Goal: Task Accomplishment & Management: Manage account settings

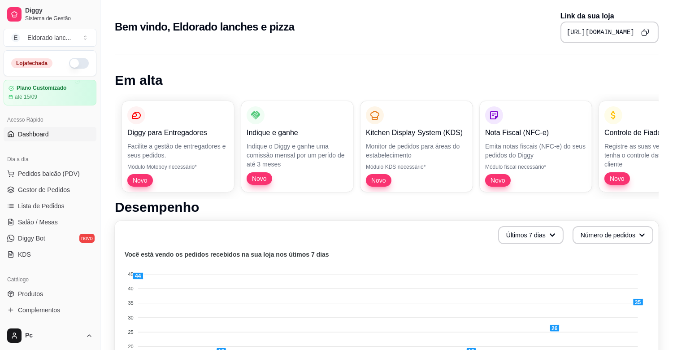
click at [74, 64] on button "button" at bounding box center [79, 63] width 20 height 11
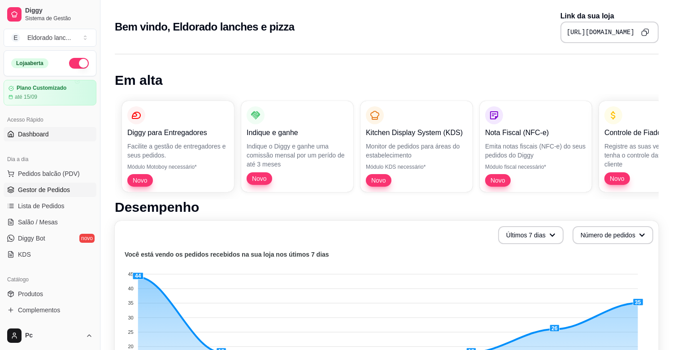
click at [54, 186] on span "Gestor de Pedidos" at bounding box center [44, 189] width 52 height 9
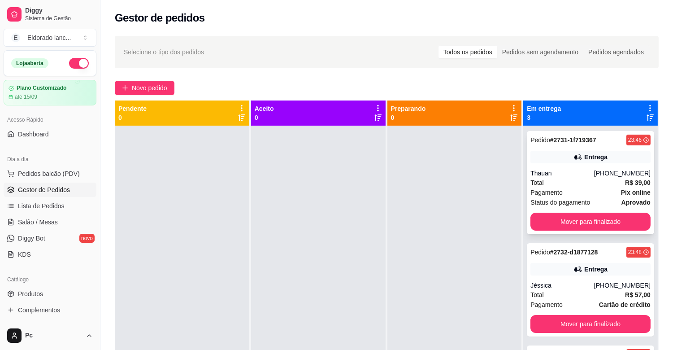
click at [584, 194] on div "Pagamento Pix online" at bounding box center [590, 192] width 120 height 10
click at [599, 223] on button "Mover para finalizado" at bounding box center [590, 221] width 117 height 17
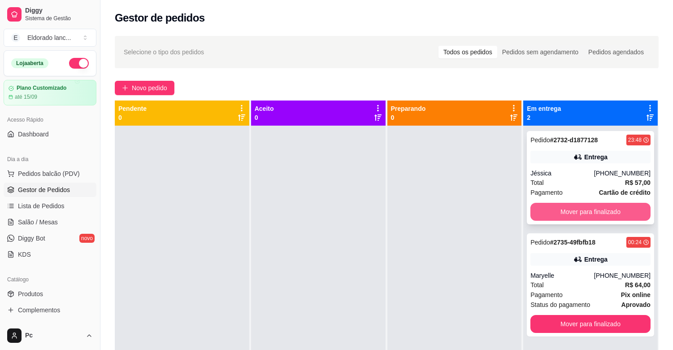
click at [595, 213] on button "Mover para finalizado" at bounding box center [590, 212] width 120 height 18
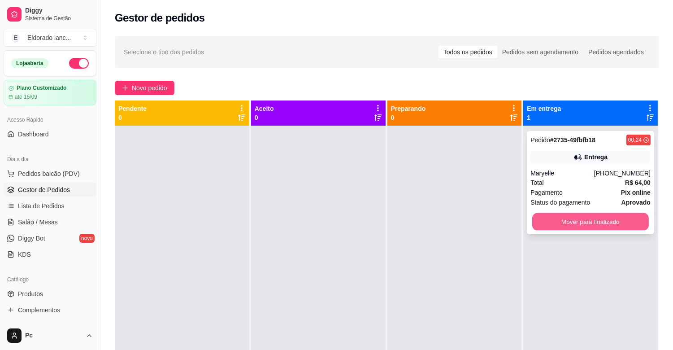
click at [590, 221] on button "Mover para finalizado" at bounding box center [590, 221] width 117 height 17
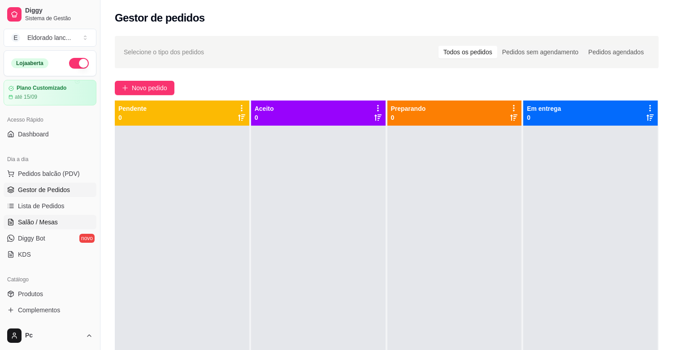
click at [68, 225] on link "Salão / Mesas" at bounding box center [50, 222] width 93 height 14
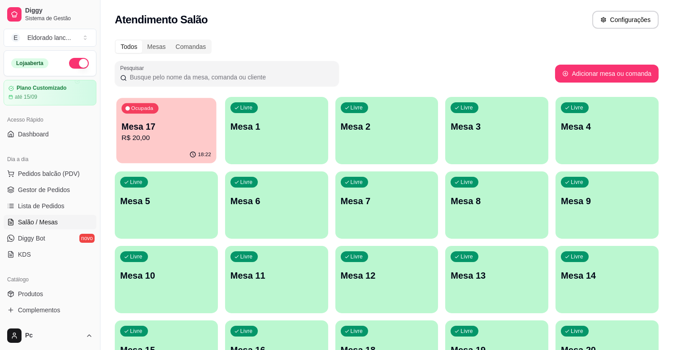
click at [136, 153] on div "18:22" at bounding box center [166, 154] width 100 height 17
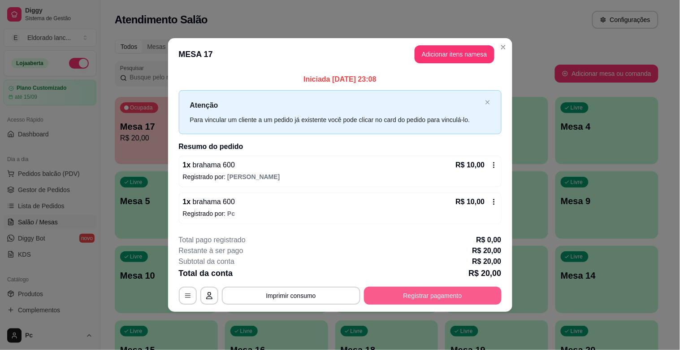
click at [418, 294] on button "Registrar pagamento" at bounding box center [433, 295] width 138 height 18
click at [418, 294] on div "Taxa de serviço desabilitada" at bounding box center [340, 287] width 182 height 28
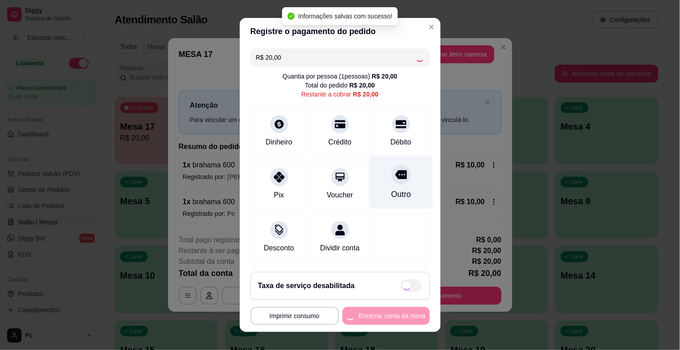
checkbox input "true"
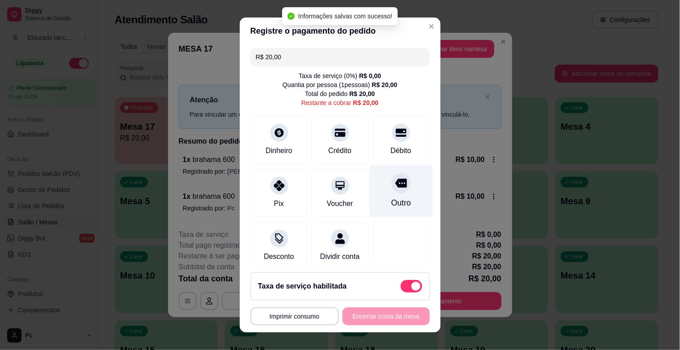
click at [391, 182] on div at bounding box center [401, 183] width 20 height 20
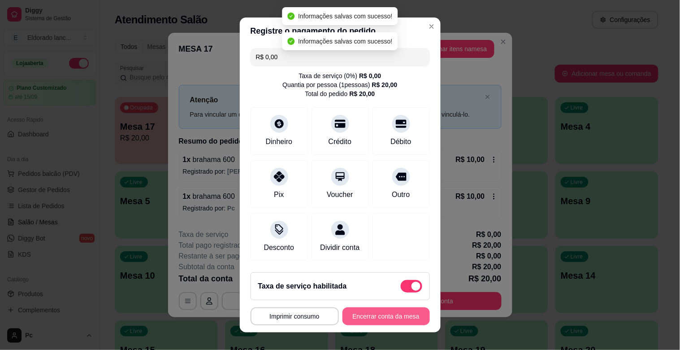
type input "R$ 0,00"
click at [395, 317] on button "Encerrar conta da mesa" at bounding box center [385, 316] width 87 height 18
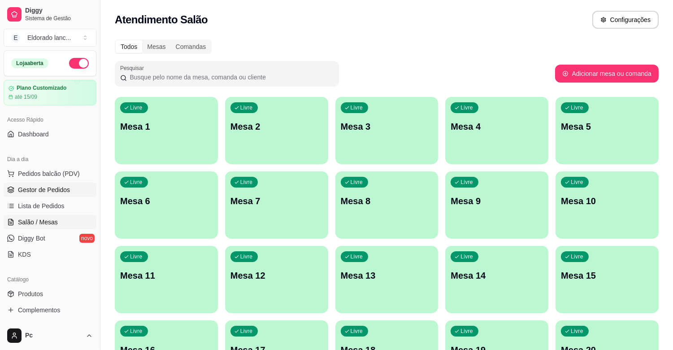
click at [69, 187] on link "Gestor de Pedidos" at bounding box center [50, 189] width 93 height 14
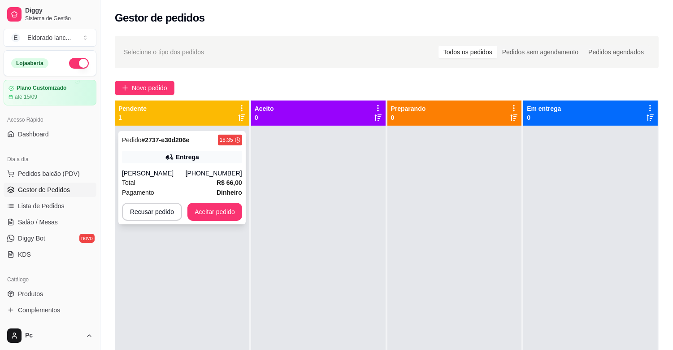
click at [208, 201] on div "Pedido # 2737-e30d206e 18:35 Entrega [PERSON_NAME] [PHONE_NUMBER] Total R$ 66,0…" at bounding box center [181, 177] width 127 height 93
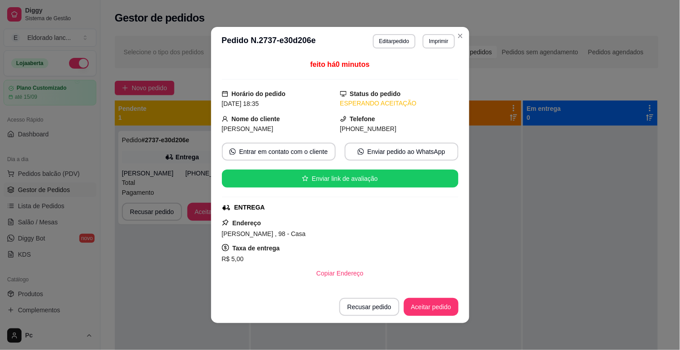
drag, startPoint x: 208, startPoint y: 202, endPoint x: 187, endPoint y: 208, distance: 21.6
click at [187, 208] on div "**********" at bounding box center [340, 175] width 680 height 350
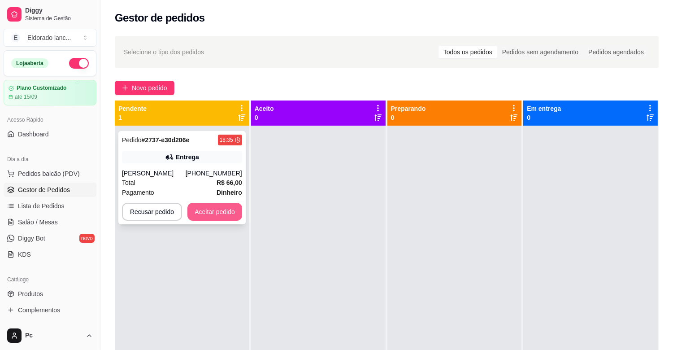
click at [195, 208] on button "Aceitar pedido" at bounding box center [214, 212] width 55 height 18
click at [222, 211] on button "Aceitar pedido" at bounding box center [214, 211] width 53 height 17
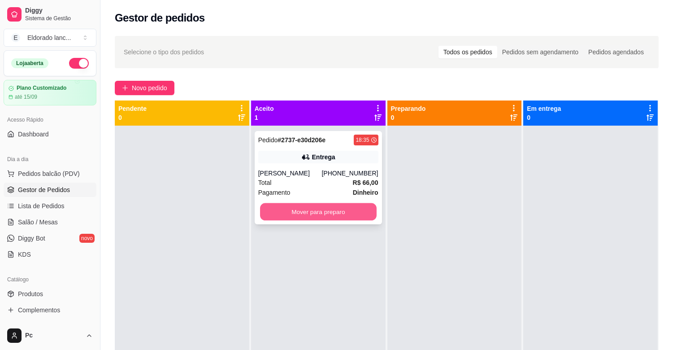
click at [299, 208] on button "Mover para preparo" at bounding box center [318, 211] width 117 height 17
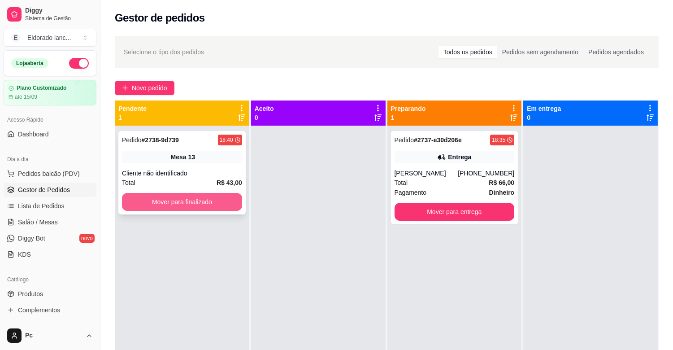
click at [211, 198] on button "Mover para finalizado" at bounding box center [182, 202] width 120 height 18
click at [211, 198] on button "Mover para finalizado" at bounding box center [182, 201] width 117 height 17
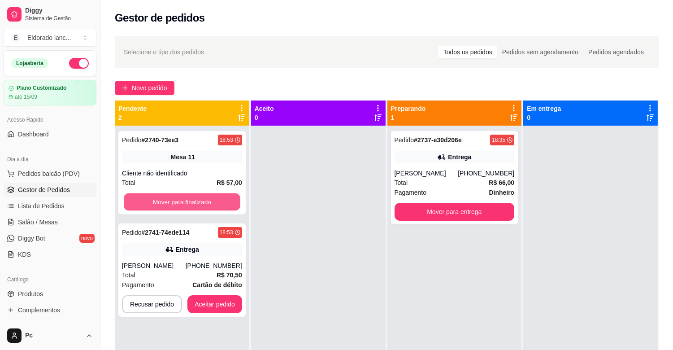
click at [211, 198] on button "Mover para finalizado" at bounding box center [182, 201] width 117 height 17
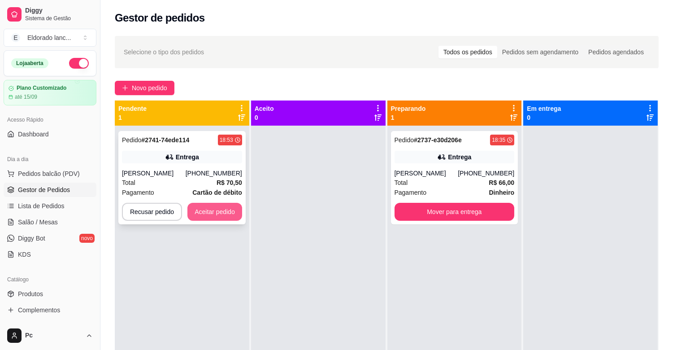
click at [229, 206] on button "Aceitar pedido" at bounding box center [214, 212] width 55 height 18
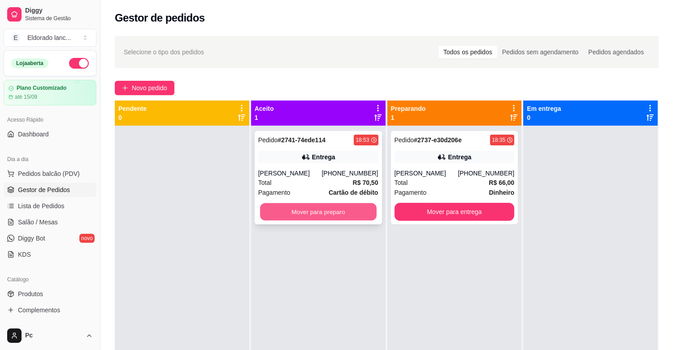
click at [284, 214] on button "Mover para preparo" at bounding box center [318, 211] width 117 height 17
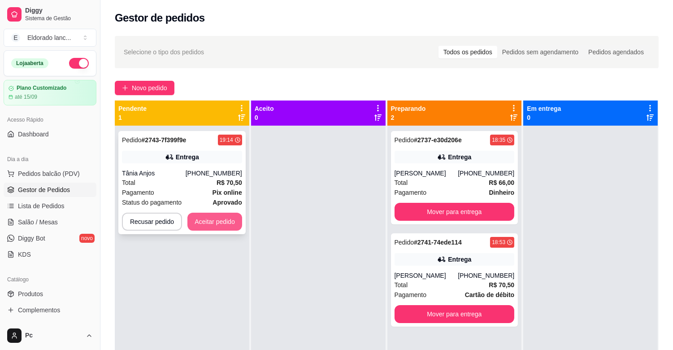
click at [194, 220] on button "Aceitar pedido" at bounding box center [214, 221] width 55 height 18
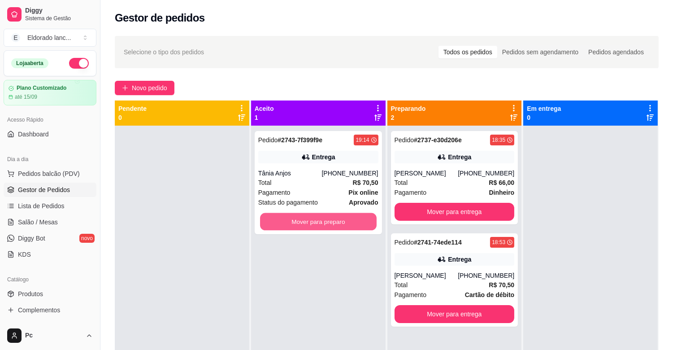
click at [311, 224] on button "Mover para preparo" at bounding box center [318, 221] width 117 height 17
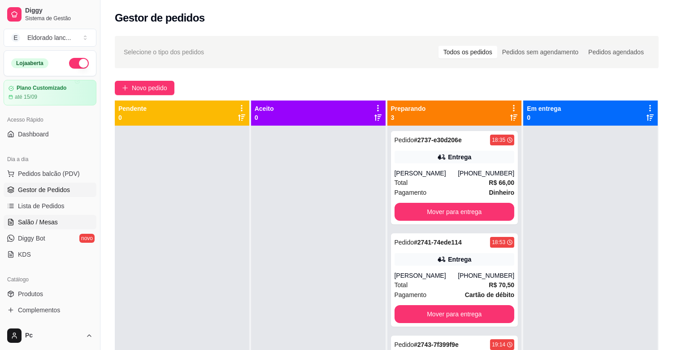
click at [69, 227] on link "Salão / Mesas" at bounding box center [50, 222] width 93 height 14
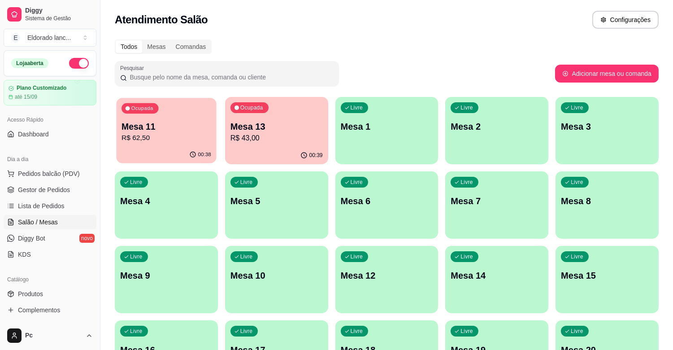
click at [136, 104] on div "Ocupada" at bounding box center [139, 108] width 37 height 10
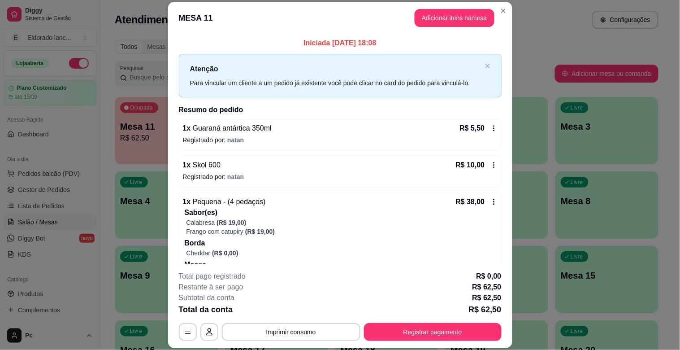
click at [490, 128] on icon at bounding box center [493, 128] width 7 height 7
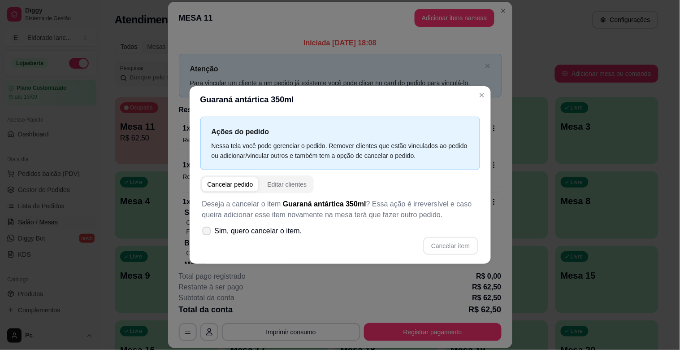
click at [199, 224] on label "Sim, quero cancelar o item." at bounding box center [252, 231] width 107 height 18
click at [202, 233] on input "Sim, quero cancelar o item." at bounding box center [205, 236] width 6 height 6
checkbox input "true"
click at [464, 239] on button "Cancelar item" at bounding box center [450, 246] width 55 height 18
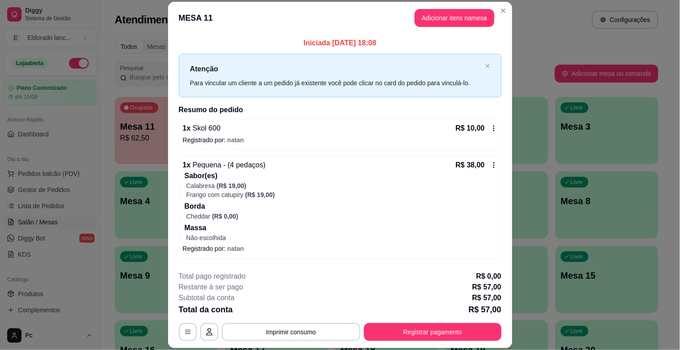
scroll to position [87, 0]
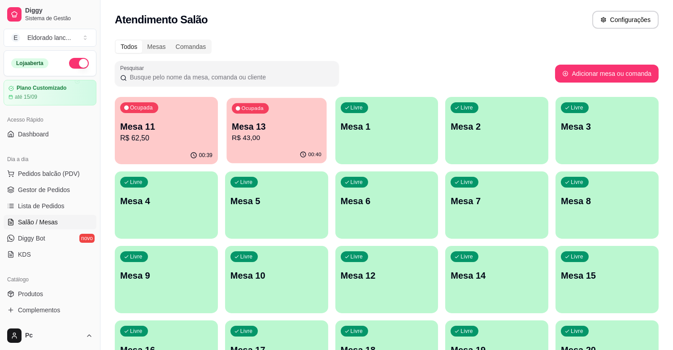
click at [304, 143] on div "Ocupada Mesa 13 R$ 43,00" at bounding box center [276, 122] width 100 height 48
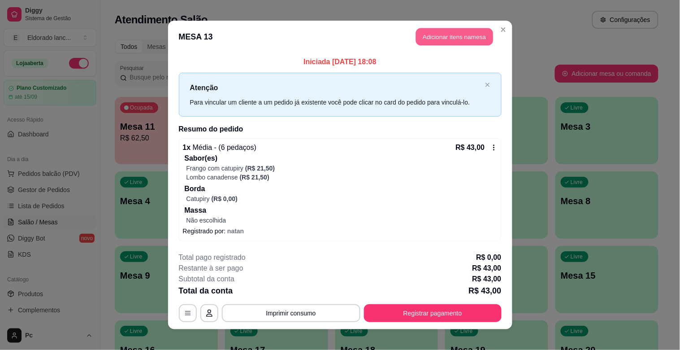
click at [447, 33] on button "Adicionar itens na mesa" at bounding box center [454, 36] width 77 height 17
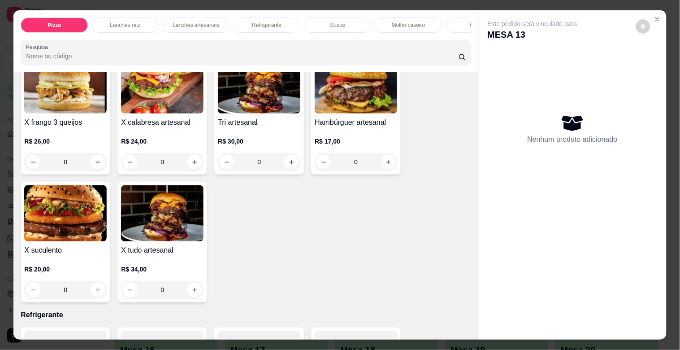
scroll to position [1563, 0]
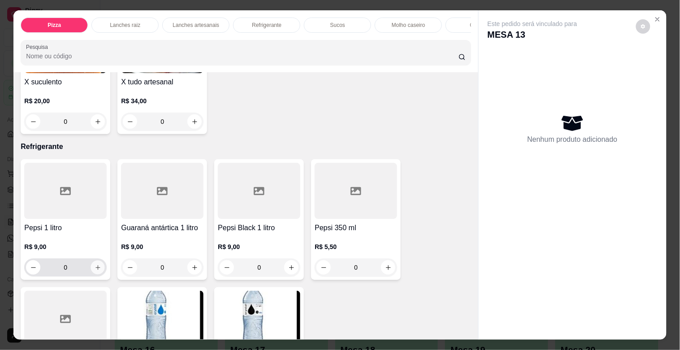
click at [96, 269] on icon "increase-product-quantity" at bounding box center [98, 267] width 7 height 7
type input "1"
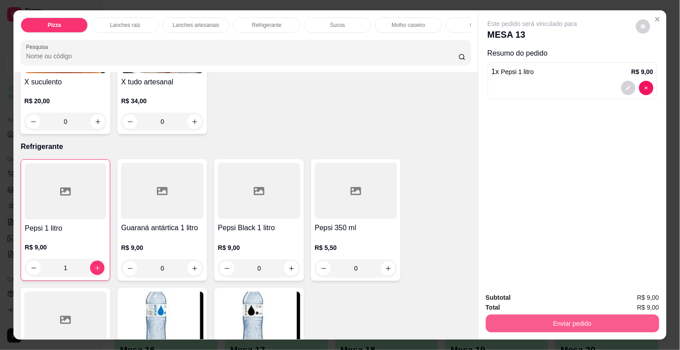
click at [571, 324] on button "Enviar pedido" at bounding box center [572, 323] width 173 height 18
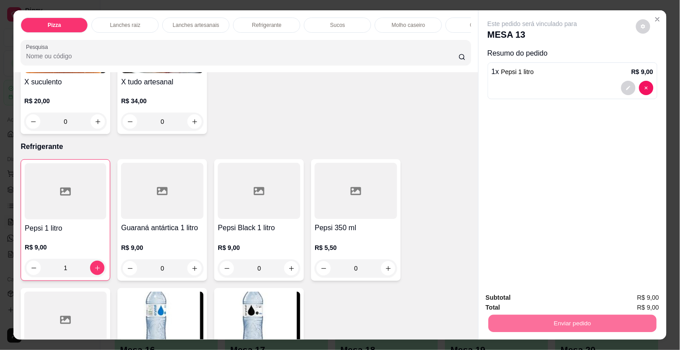
click at [552, 295] on button "Não registrar e enviar pedido" at bounding box center [543, 297] width 91 height 17
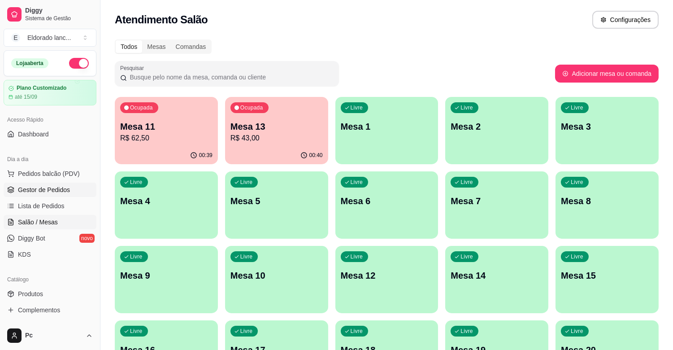
click at [64, 190] on span "Gestor de Pedidos" at bounding box center [44, 189] width 52 height 9
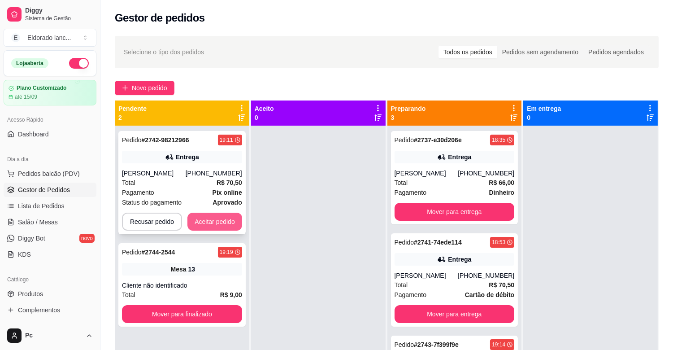
click at [214, 224] on button "Aceitar pedido" at bounding box center [214, 221] width 55 height 18
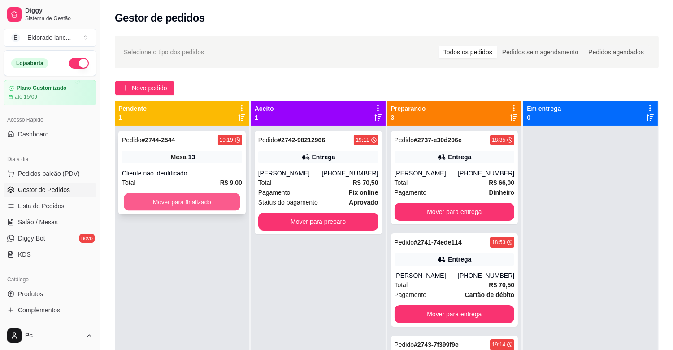
click at [211, 208] on button "Mover para finalizado" at bounding box center [182, 201] width 117 height 17
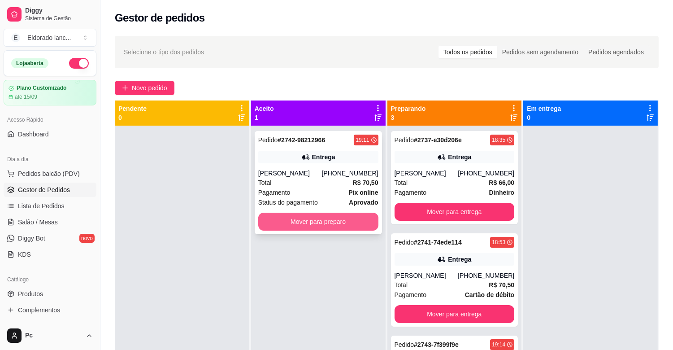
click at [288, 230] on button "Mover para preparo" at bounding box center [318, 221] width 120 height 18
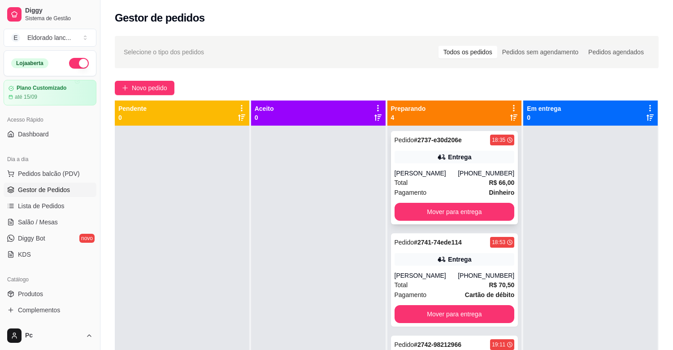
click at [424, 189] on div "Pagamento Dinheiro" at bounding box center [454, 192] width 120 height 10
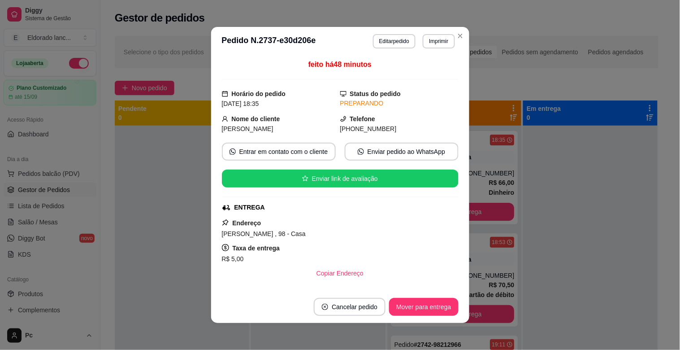
click at [523, 163] on div at bounding box center [590, 301] width 134 height 350
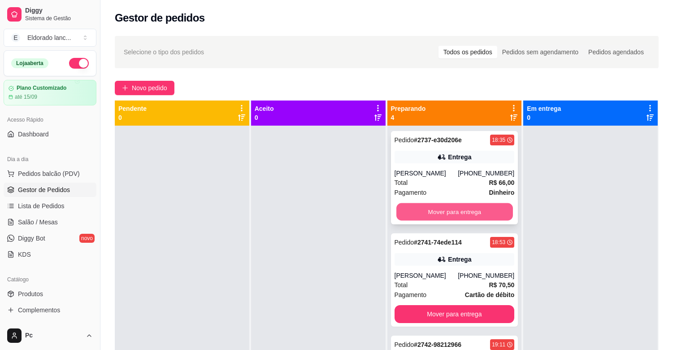
click at [472, 216] on button "Mover para entrega" at bounding box center [454, 211] width 117 height 17
click at [472, 216] on div "Mover para entrega" at bounding box center [454, 212] width 120 height 18
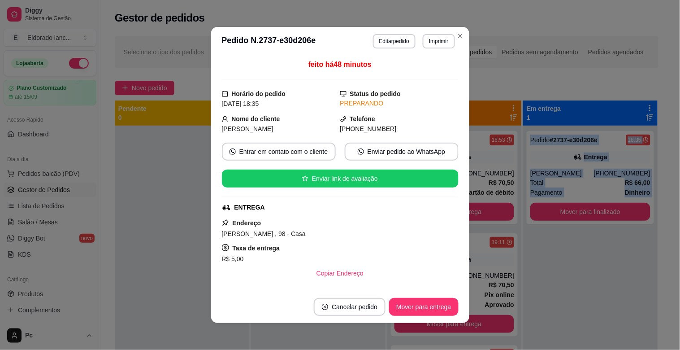
click at [563, 187] on div "Pagamento Dinheiro" at bounding box center [590, 192] width 120 height 10
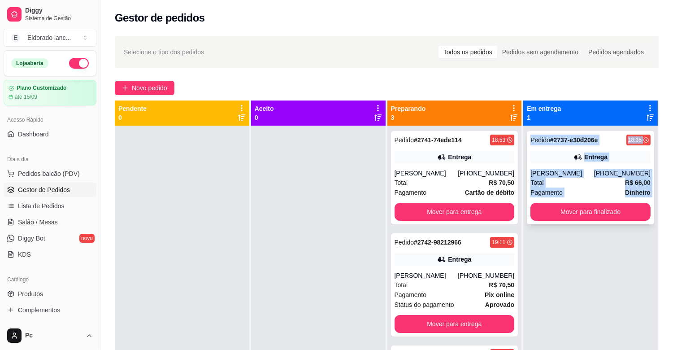
click at [530, 152] on div "Entrega" at bounding box center [590, 157] width 120 height 13
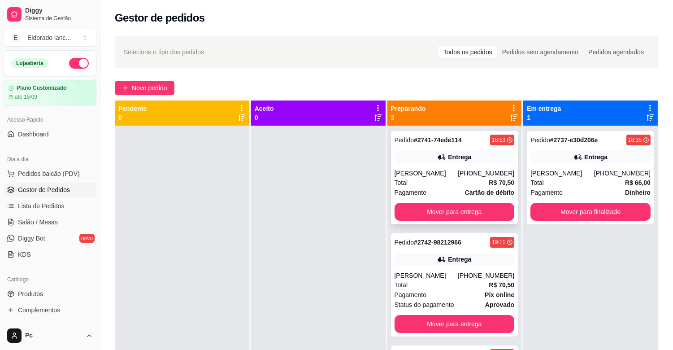
click at [487, 147] on div "Pedido # 2741-74ede114 18:53 Entrega [PERSON_NAME] [PHONE_NUMBER] Total R$ 70,5…" at bounding box center [454, 177] width 127 height 93
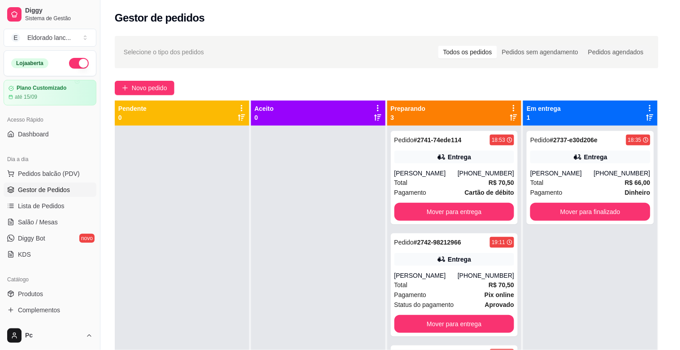
click at [548, 149] on div "Pedido # 2737-e30d206e 18:35 Entrega [PERSON_NAME] [PHONE_NUMBER] Total R$ 66,0…" at bounding box center [590, 177] width 127 height 93
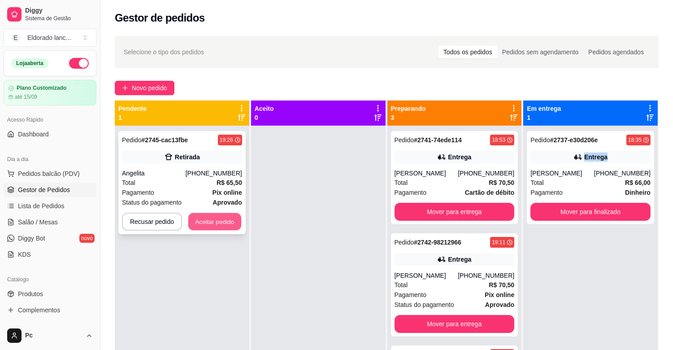
click at [225, 220] on button "Aceitar pedido" at bounding box center [214, 221] width 53 height 17
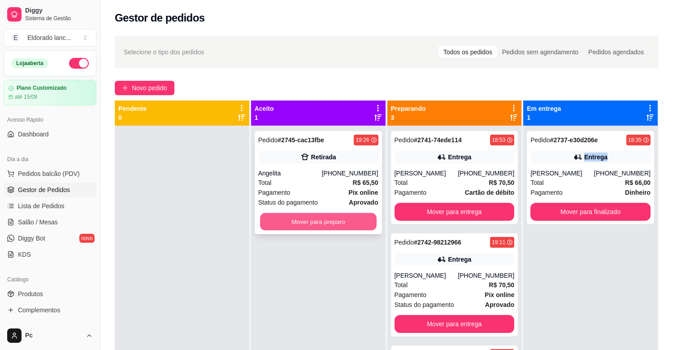
click at [292, 225] on button "Mover para preparo" at bounding box center [318, 221] width 117 height 17
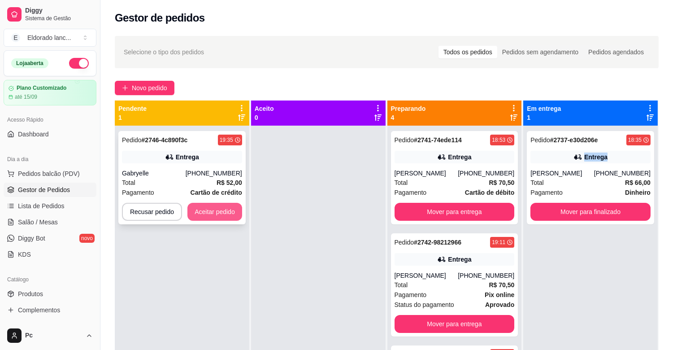
click at [198, 209] on button "Aceitar pedido" at bounding box center [214, 212] width 55 height 18
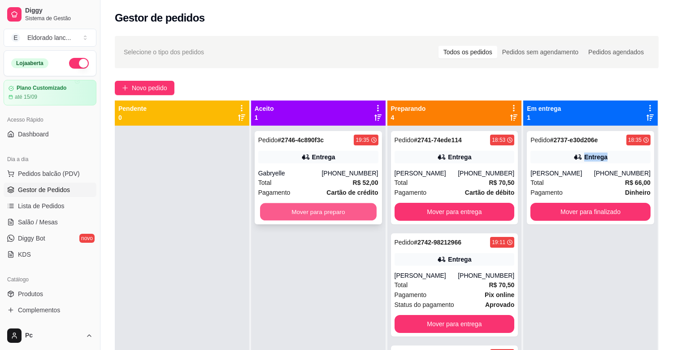
click at [275, 212] on button "Mover para preparo" at bounding box center [318, 211] width 117 height 17
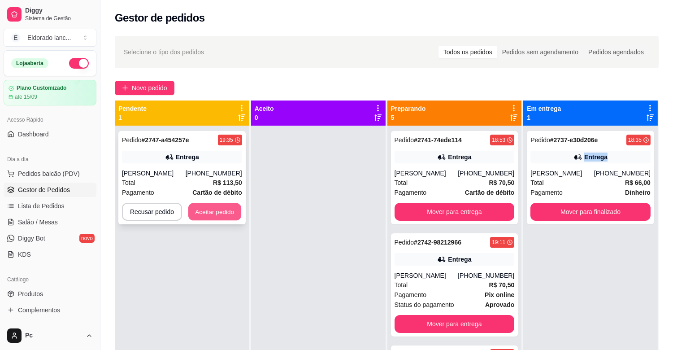
click at [230, 209] on button "Aceitar pedido" at bounding box center [214, 211] width 53 height 17
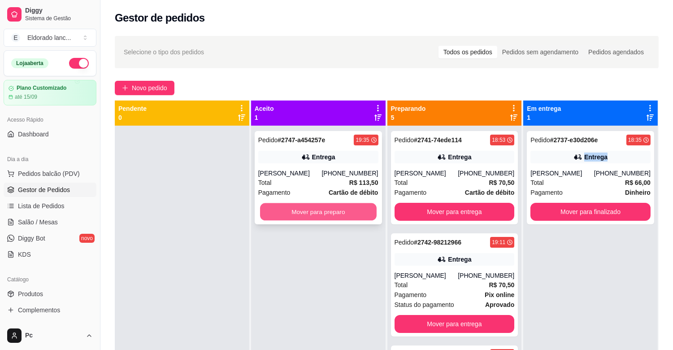
click at [281, 204] on button "Mover para preparo" at bounding box center [318, 211] width 117 height 17
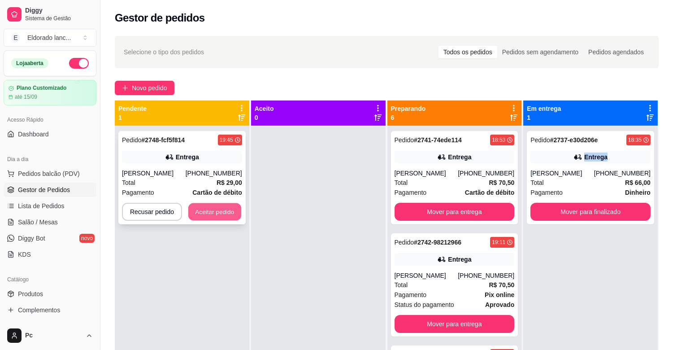
click at [198, 216] on button "Aceitar pedido" at bounding box center [214, 211] width 53 height 17
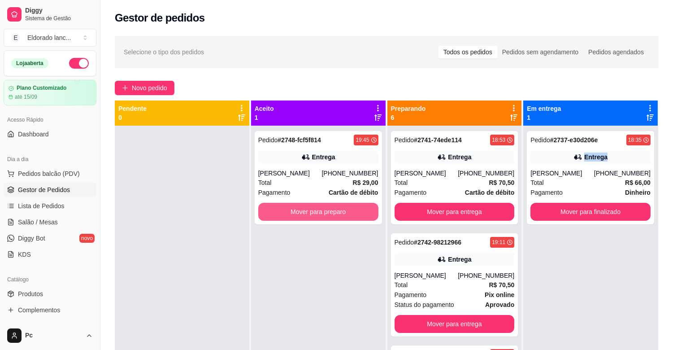
click at [321, 216] on button "Mover para preparo" at bounding box center [318, 212] width 120 height 18
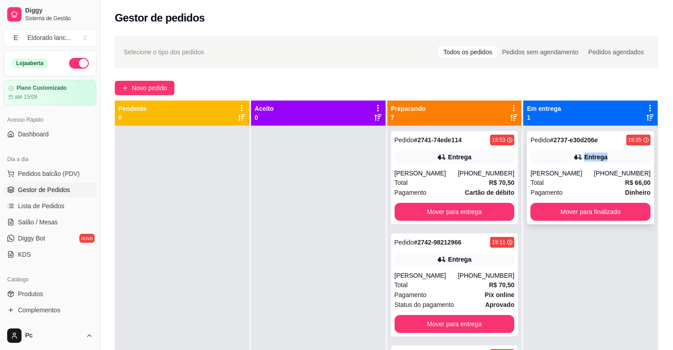
click at [584, 153] on div "Entrega" at bounding box center [595, 156] width 23 height 9
click at [33, 217] on span "Salão / Mesas" at bounding box center [38, 221] width 40 height 9
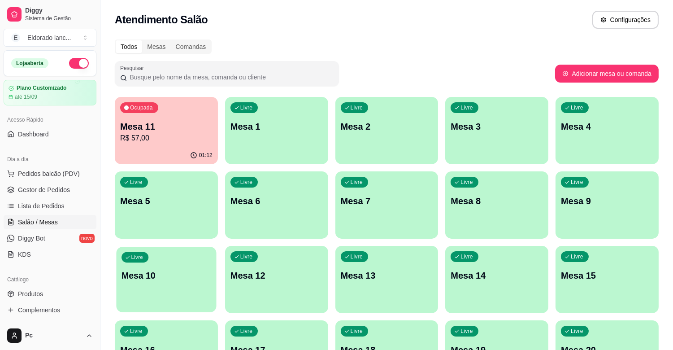
click at [198, 309] on div "button" at bounding box center [166, 306] width 100 height 10
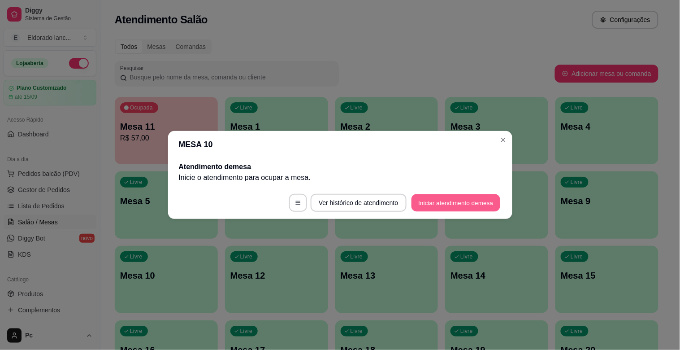
click at [432, 201] on button "Iniciar atendimento de mesa" at bounding box center [455, 202] width 89 height 17
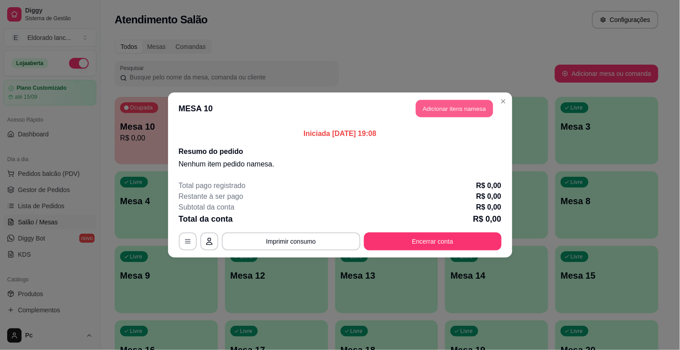
click at [437, 104] on button "Adicionar itens na mesa" at bounding box center [454, 108] width 77 height 17
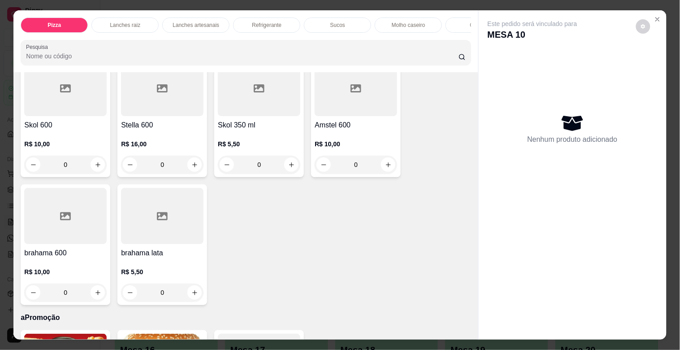
scroll to position [2237, 0]
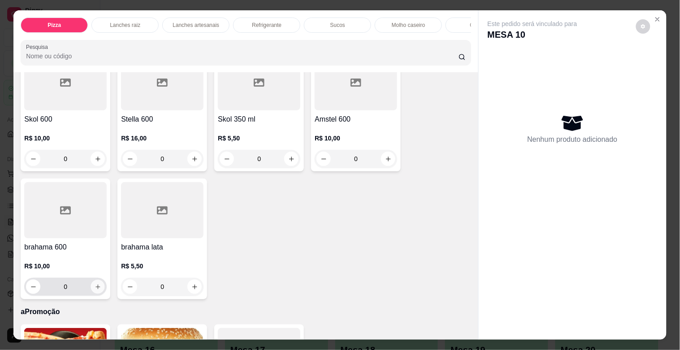
click at [95, 289] on icon "increase-product-quantity" at bounding box center [98, 286] width 7 height 7
type input "1"
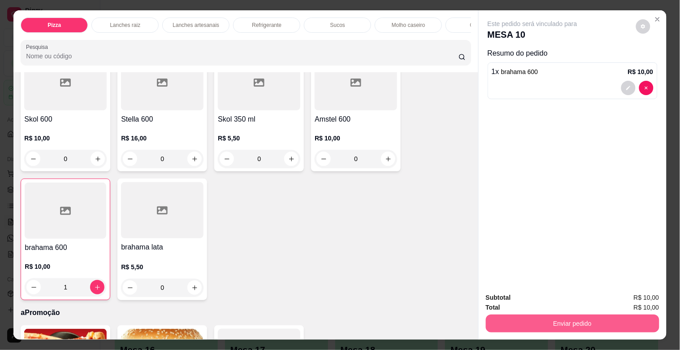
click at [516, 323] on button "Enviar pedido" at bounding box center [572, 323] width 173 height 18
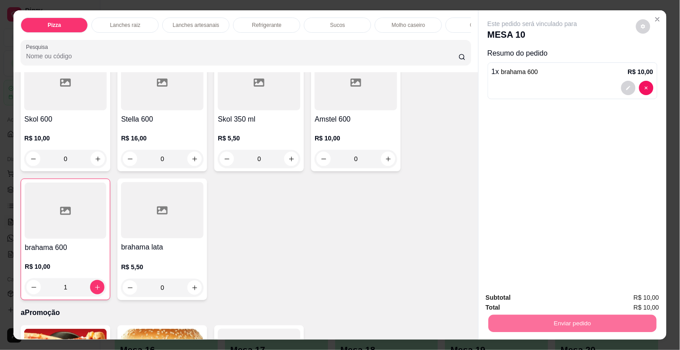
click at [514, 291] on button "Não registrar e enviar pedido" at bounding box center [543, 297] width 91 height 17
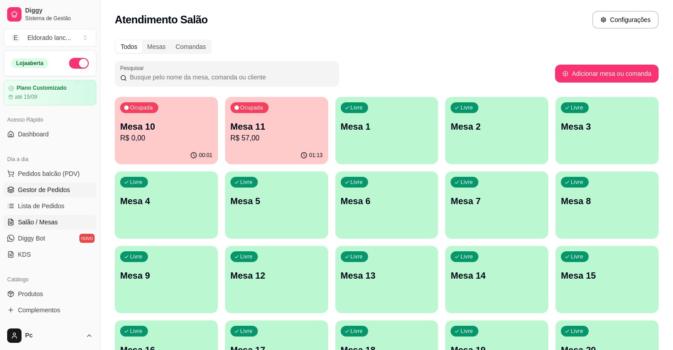
click at [41, 187] on span "Gestor de Pedidos" at bounding box center [44, 189] width 52 height 9
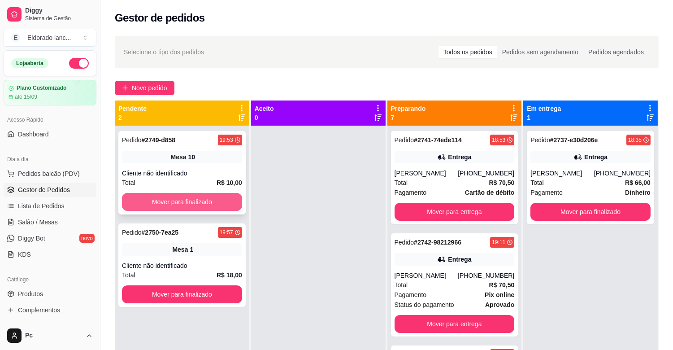
click at [183, 198] on button "Mover para finalizado" at bounding box center [182, 202] width 120 height 18
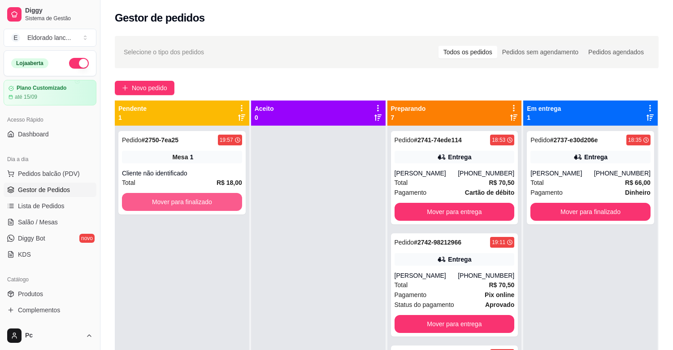
click at [183, 198] on button "Mover para finalizado" at bounding box center [182, 202] width 120 height 18
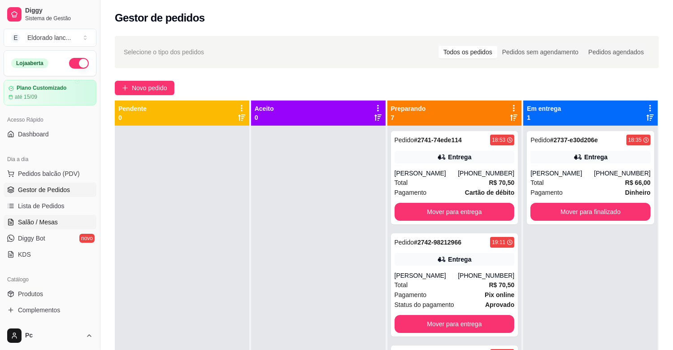
click at [48, 225] on span "Salão / Mesas" at bounding box center [38, 221] width 40 height 9
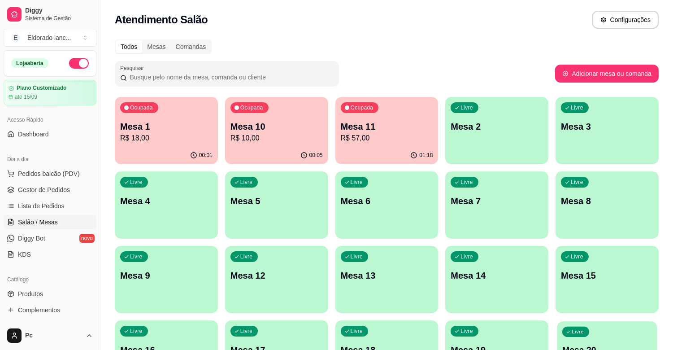
click at [603, 329] on div "Livre Mesa 20" at bounding box center [607, 348] width 100 height 55
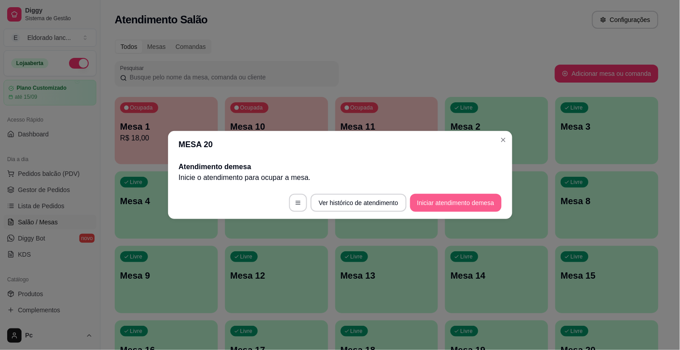
click at [468, 193] on footer "Ver histórico de atendimento Iniciar atendimento de mesa" at bounding box center [340, 202] width 344 height 32
click at [459, 204] on button "Iniciar atendimento de mesa" at bounding box center [455, 202] width 89 height 17
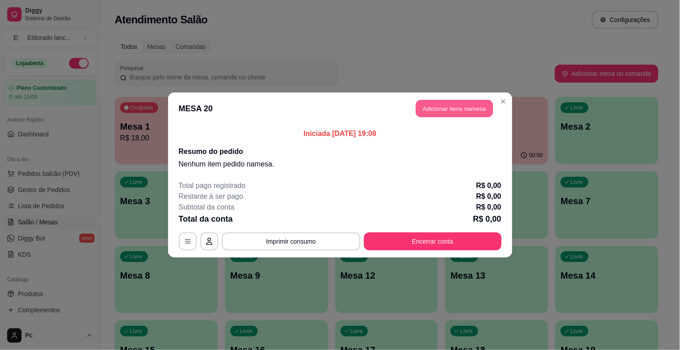
click at [437, 105] on button "Adicionar itens na mesa" at bounding box center [454, 108] width 77 height 17
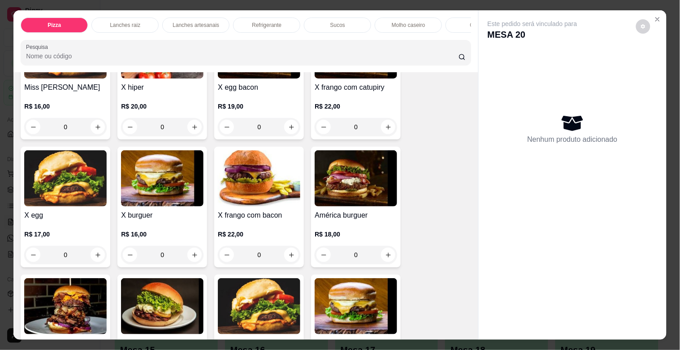
scroll to position [391, 0]
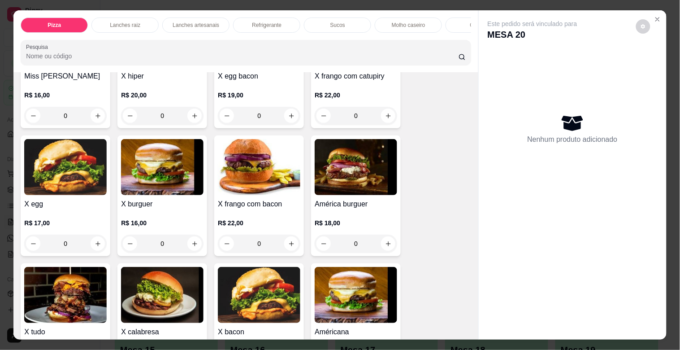
click at [384, 248] on div "0" at bounding box center [356, 243] width 82 height 18
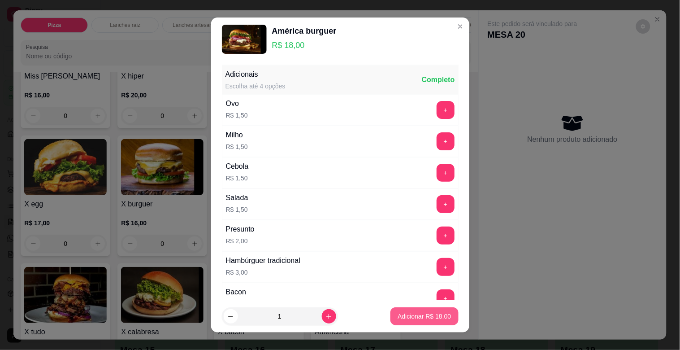
click at [398, 315] on p "Adicionar R$ 18,00" at bounding box center [424, 316] width 53 height 9
type input "1"
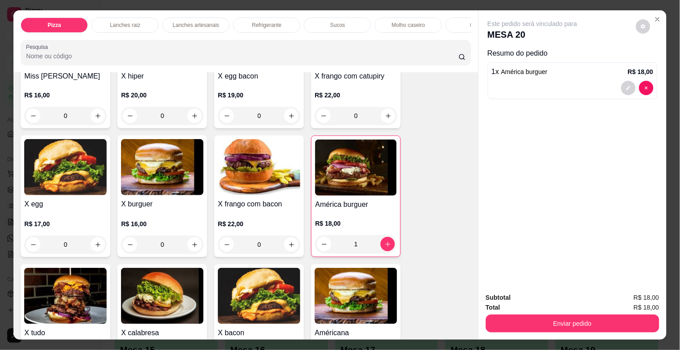
click at [189, 245] on div "0" at bounding box center [162, 244] width 82 height 18
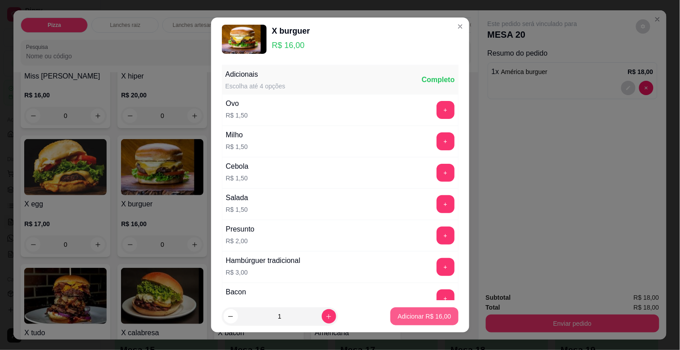
click at [398, 312] on p "Adicionar R$ 16,00" at bounding box center [424, 316] width 53 height 9
type input "1"
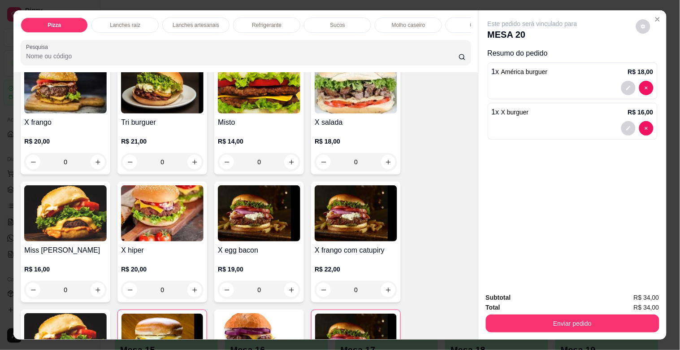
scroll to position [217, 0]
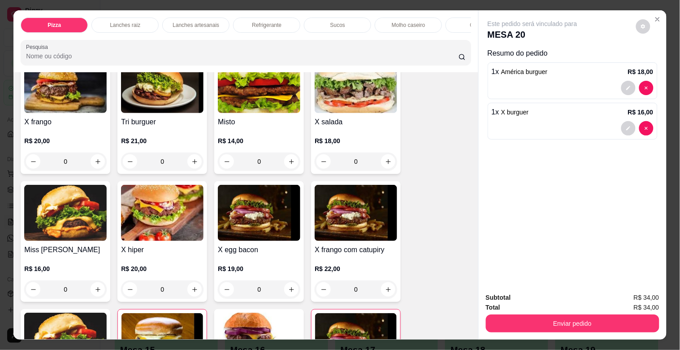
click at [381, 164] on div "0" at bounding box center [356, 161] width 82 height 18
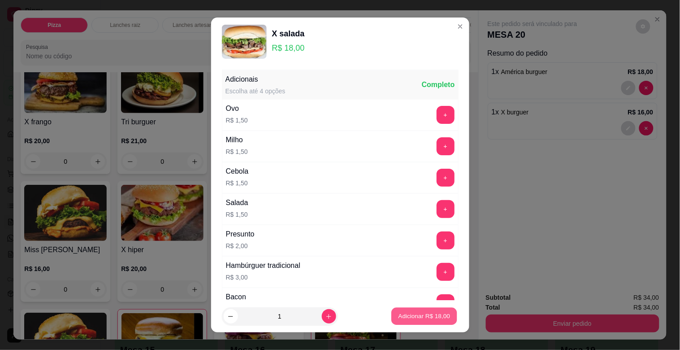
click at [428, 313] on p "Adicionar R$ 18,00" at bounding box center [424, 316] width 52 height 9
type input "1"
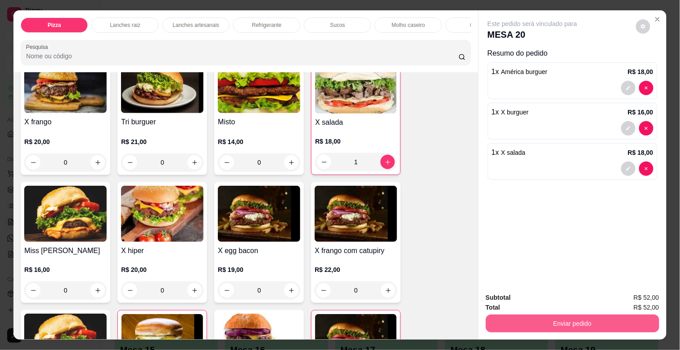
click at [512, 320] on button "Enviar pedido" at bounding box center [572, 323] width 173 height 18
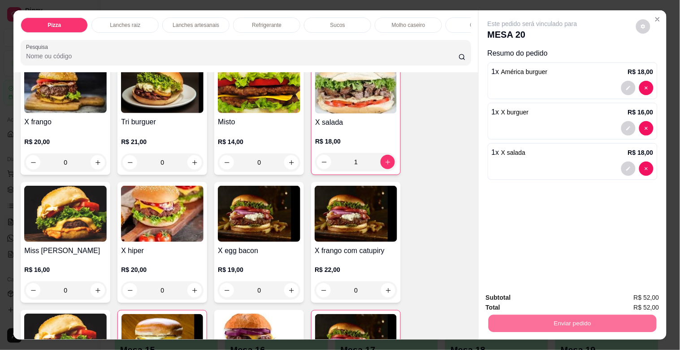
click at [514, 290] on button "Não registrar e enviar pedido" at bounding box center [543, 297] width 91 height 17
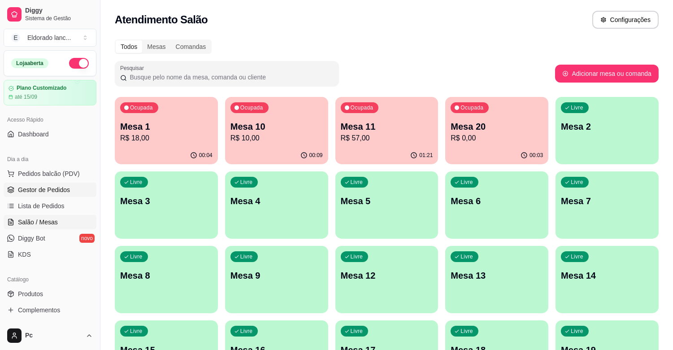
click at [43, 195] on link "Gestor de Pedidos" at bounding box center [50, 189] width 93 height 14
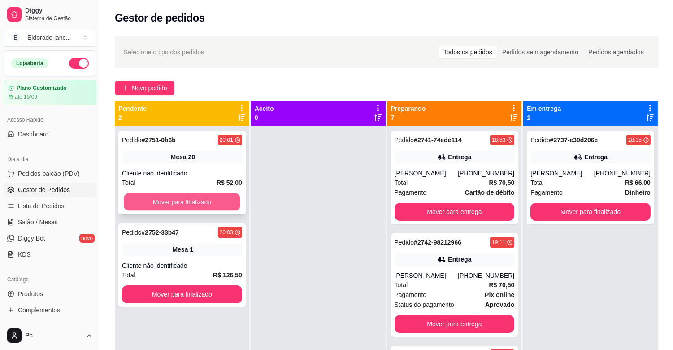
click at [189, 201] on button "Mover para finalizado" at bounding box center [182, 201] width 117 height 17
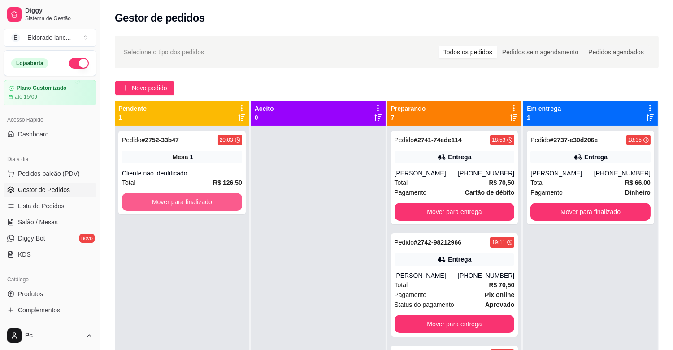
click at [189, 201] on button "Mover para finalizado" at bounding box center [182, 202] width 120 height 18
click at [189, 201] on button "Mover para finalizado" at bounding box center [182, 201] width 117 height 17
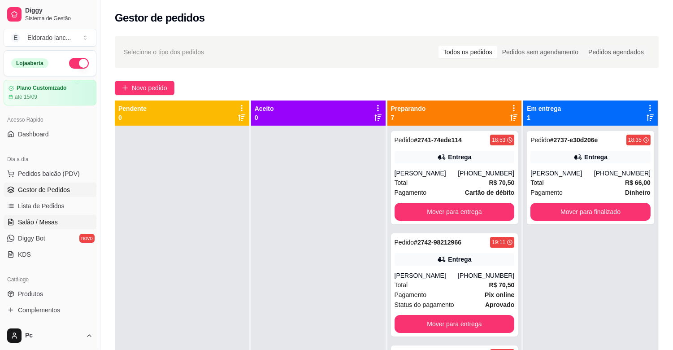
click at [52, 223] on span "Salão / Mesas" at bounding box center [38, 221] width 40 height 9
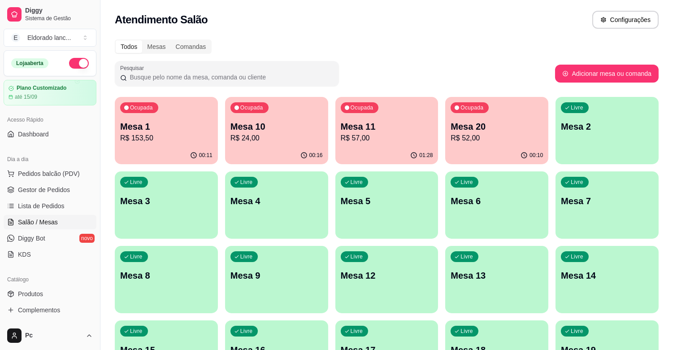
click at [406, 145] on div "Ocupada Mesa 11 R$ 57,00" at bounding box center [386, 122] width 103 height 50
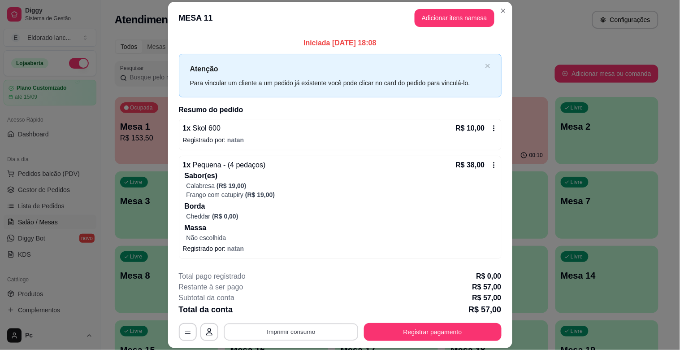
click at [307, 336] on button "Imprimir consumo" at bounding box center [291, 331] width 134 height 17
click at [300, 307] on button "IMPRESSORA" at bounding box center [290, 311] width 63 height 14
click at [473, 326] on button "Registrar pagamento" at bounding box center [433, 331] width 134 height 17
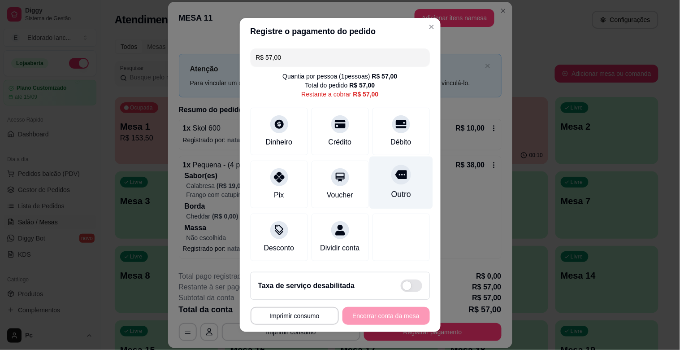
click at [392, 180] on div at bounding box center [401, 174] width 20 height 20
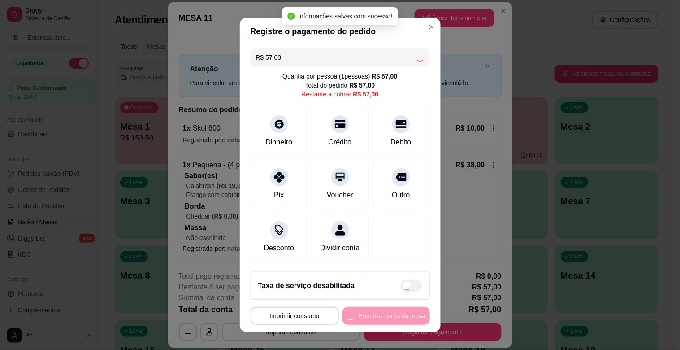
click at [377, 321] on div "**********" at bounding box center [340, 316] width 179 height 18
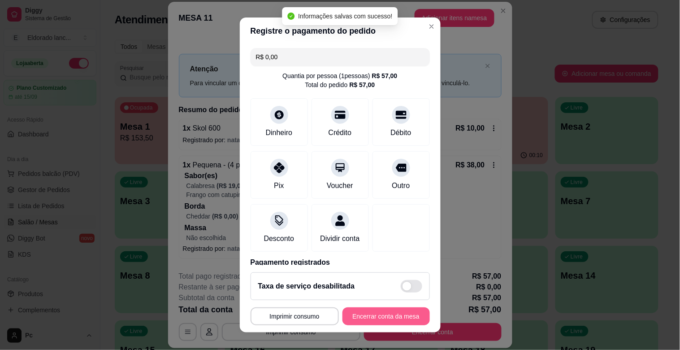
type input "R$ 0,00"
click at [374, 316] on button "Encerrar conta da mesa" at bounding box center [385, 316] width 87 height 18
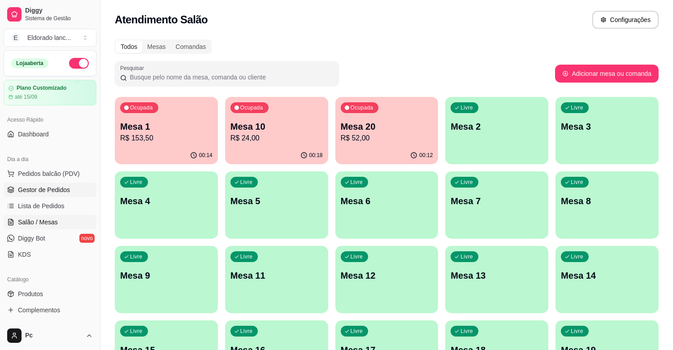
click at [29, 191] on span "Gestor de Pedidos" at bounding box center [44, 189] width 52 height 9
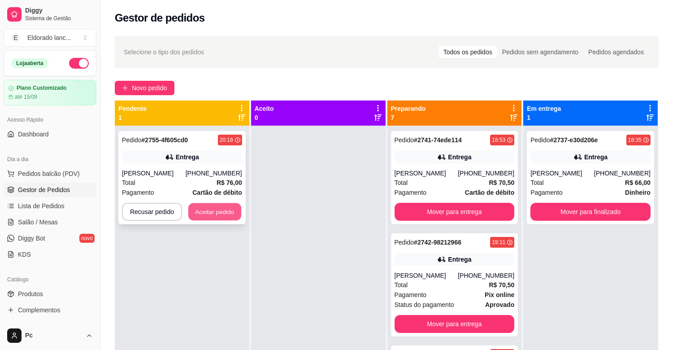
click at [227, 203] on button "Aceitar pedido" at bounding box center [214, 211] width 53 height 17
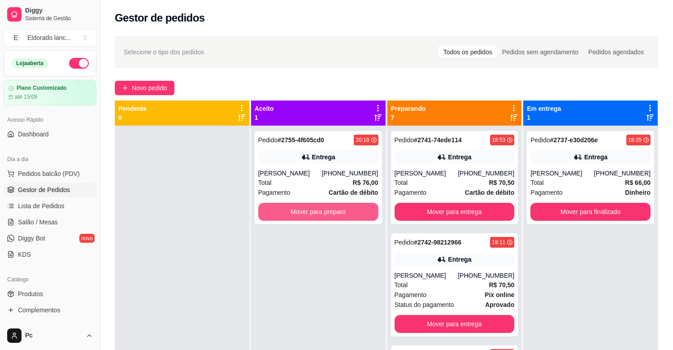
click at [297, 210] on button "Mover para preparo" at bounding box center [318, 212] width 120 height 18
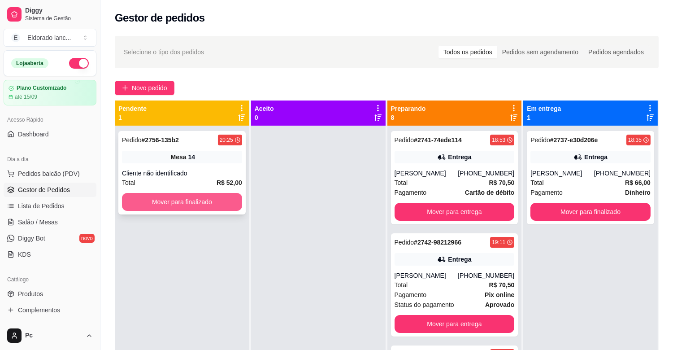
click at [186, 201] on button "Mover para finalizado" at bounding box center [182, 202] width 120 height 18
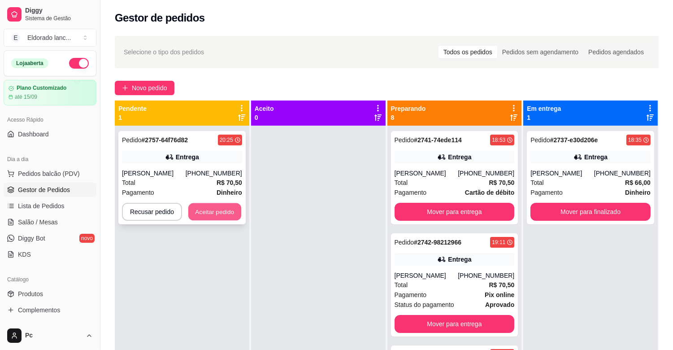
click at [196, 205] on button "Aceitar pedido" at bounding box center [214, 211] width 53 height 17
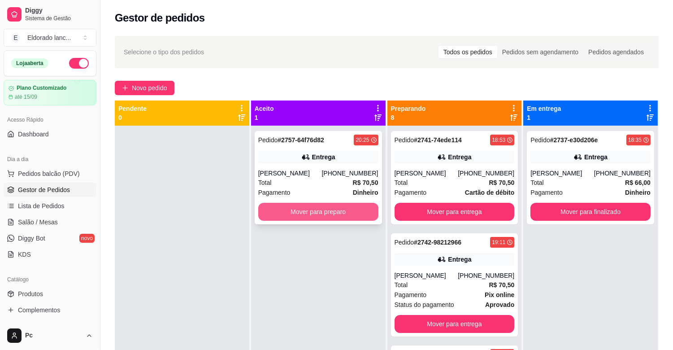
click at [316, 211] on button "Mover para preparo" at bounding box center [318, 212] width 120 height 18
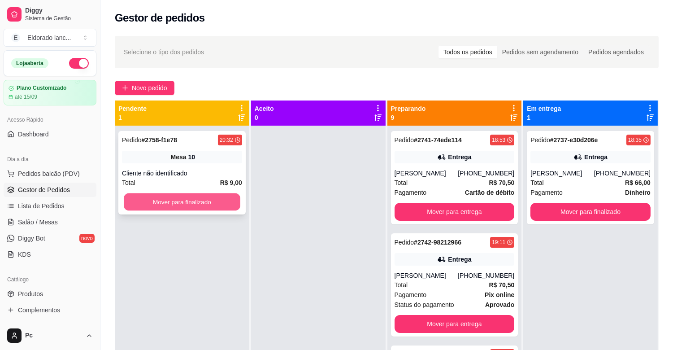
click at [205, 203] on button "Mover para finalizado" at bounding box center [182, 201] width 117 height 17
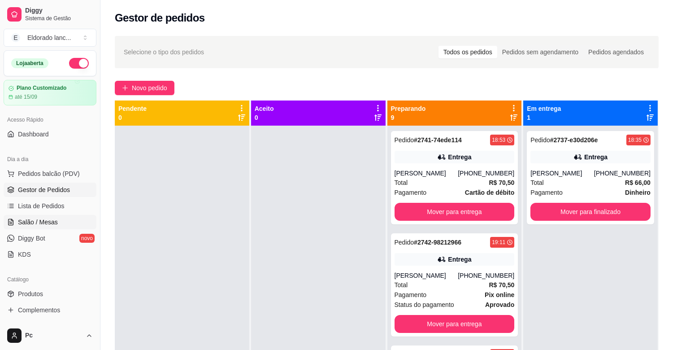
click at [56, 223] on span "Salão / Mesas" at bounding box center [38, 221] width 40 height 9
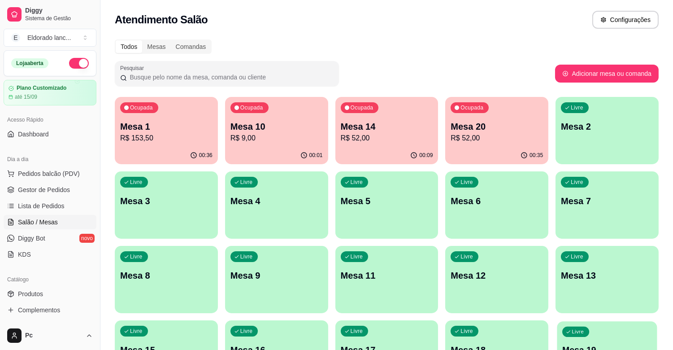
click at [584, 332] on span "Livre" at bounding box center [578, 331] width 15 height 7
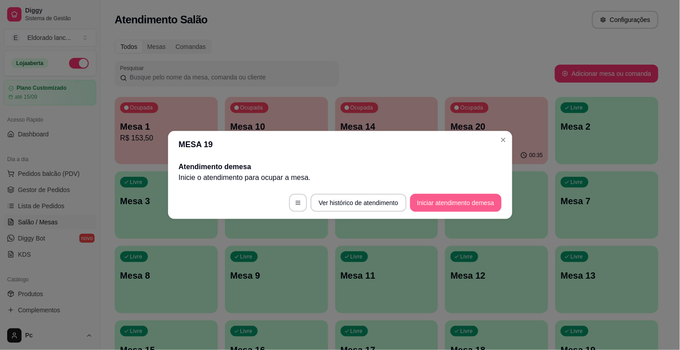
click at [431, 198] on button "Iniciar atendimento de mesa" at bounding box center [455, 203] width 91 height 18
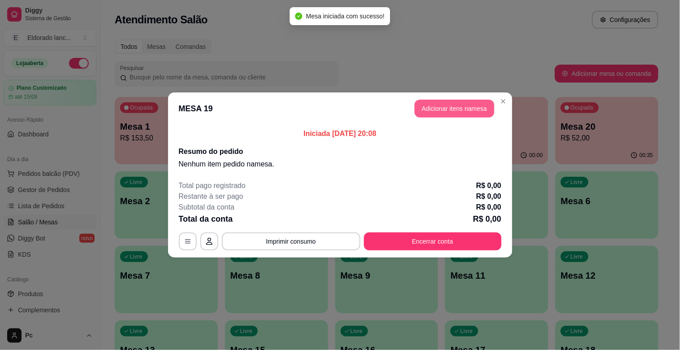
click at [443, 104] on button "Adicionar itens na mesa" at bounding box center [455, 109] width 80 height 18
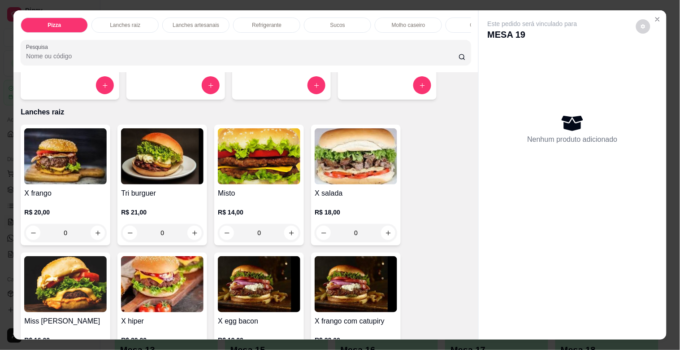
scroll to position [147, 0]
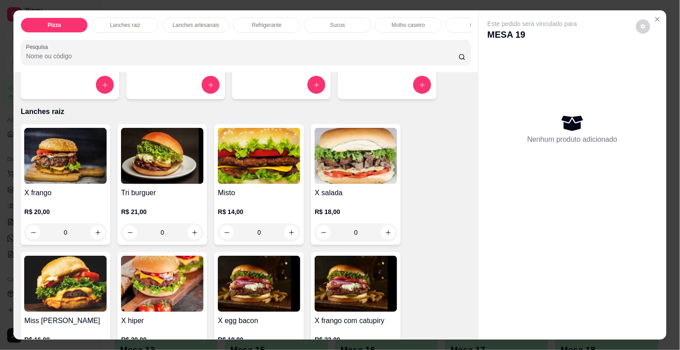
click at [93, 237] on div "0" at bounding box center [65, 232] width 82 height 18
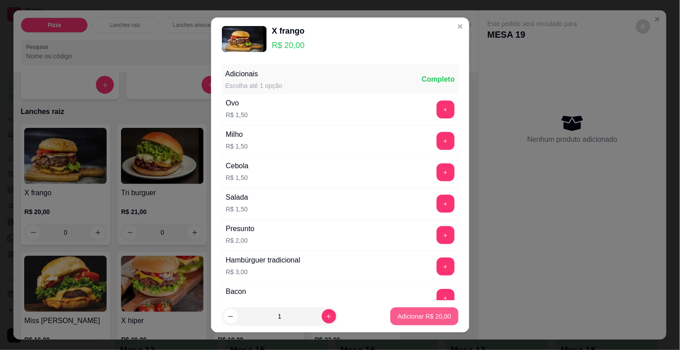
click at [426, 312] on p "Adicionar R$ 20,00" at bounding box center [424, 316] width 53 height 9
type input "1"
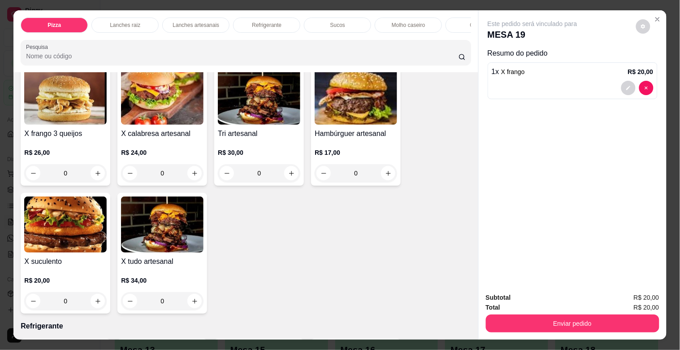
scroll to position [1369, 0]
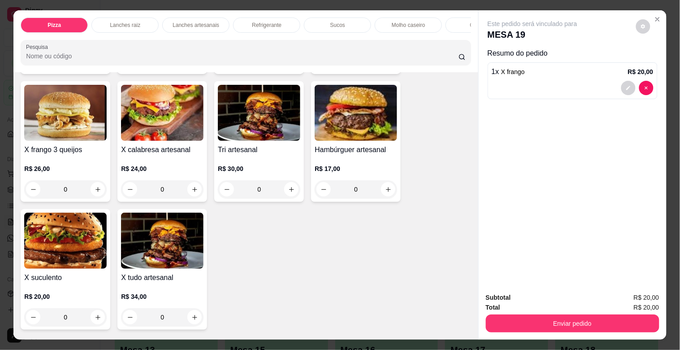
click at [388, 194] on div "0" at bounding box center [356, 189] width 82 height 18
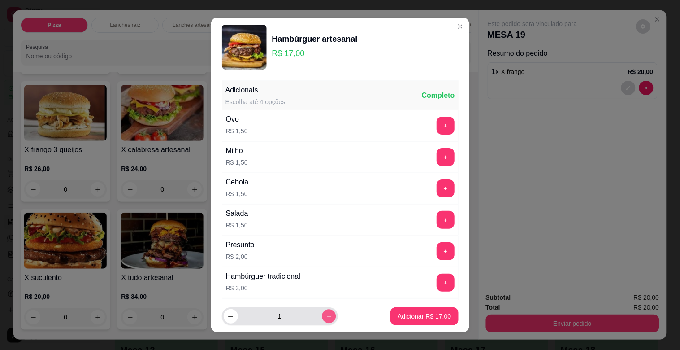
click at [325, 317] on icon "increase-product-quantity" at bounding box center [328, 316] width 7 height 7
type input "2"
click at [410, 314] on p "Adicionar R$ 34,00" at bounding box center [424, 316] width 52 height 9
type input "2"
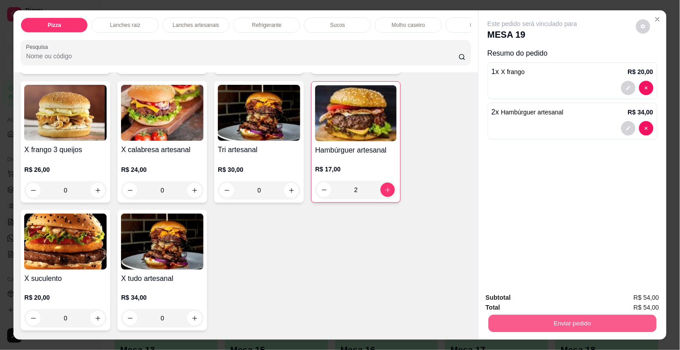
click at [503, 317] on button "Enviar pedido" at bounding box center [572, 322] width 168 height 17
click at [510, 290] on button "Não registrar e enviar pedido" at bounding box center [542, 297] width 93 height 17
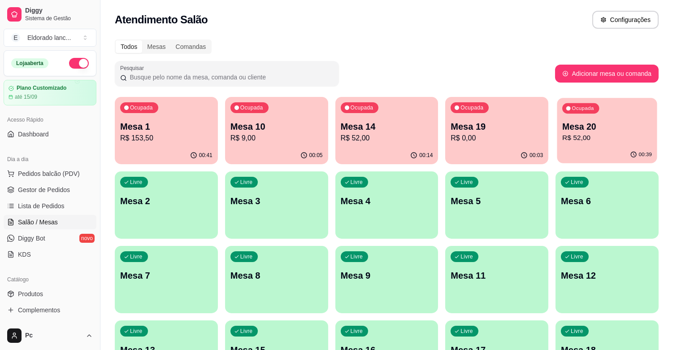
click at [609, 135] on p "R$ 52,00" at bounding box center [607, 138] width 90 height 10
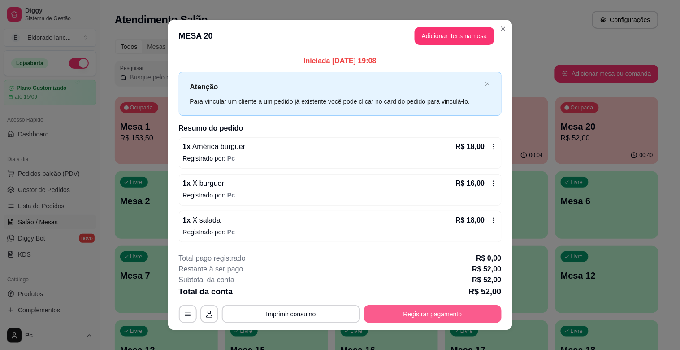
click at [399, 306] on button "Registrar pagamento" at bounding box center [433, 314] width 138 height 18
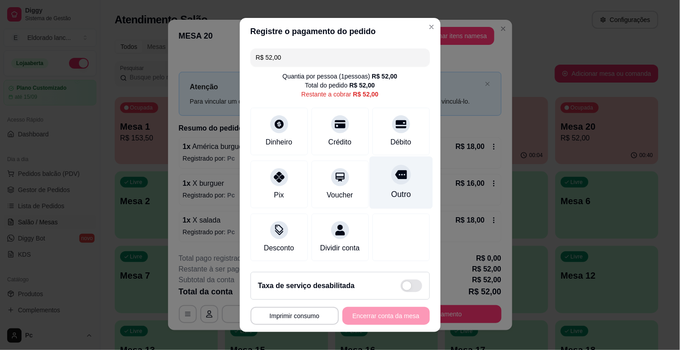
click at [395, 172] on icon at bounding box center [401, 175] width 12 height 12
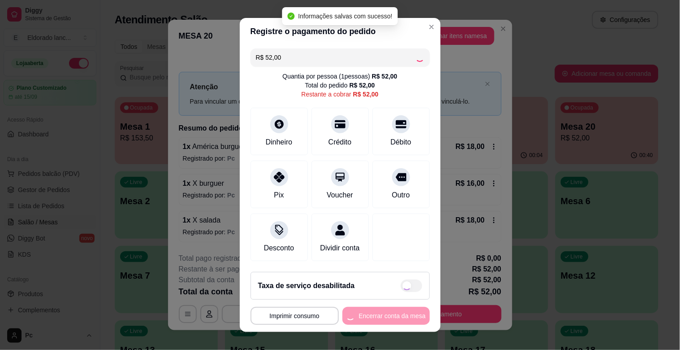
type input "R$ 0,00"
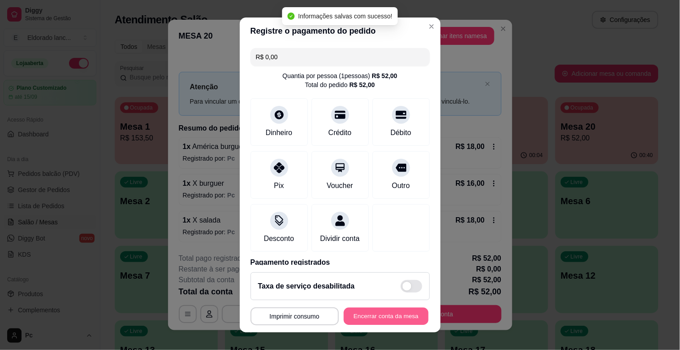
click at [357, 311] on button "Encerrar conta da mesa" at bounding box center [386, 315] width 85 height 17
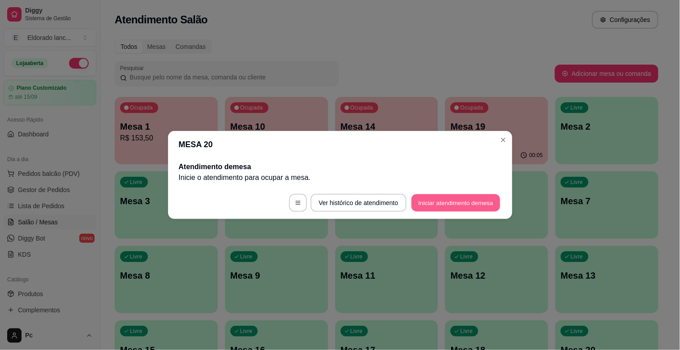
click at [437, 203] on button "Iniciar atendimento de mesa" at bounding box center [455, 202] width 89 height 17
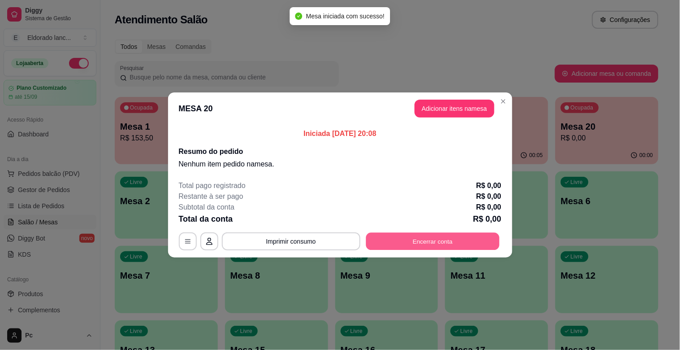
click at [468, 243] on button "Encerrar conta" at bounding box center [433, 241] width 134 height 17
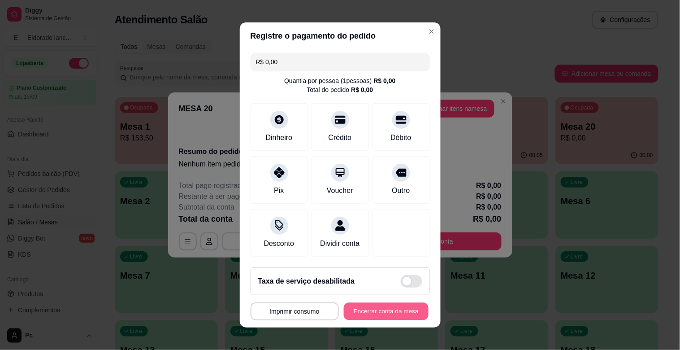
click at [350, 310] on button "Encerrar conta da mesa" at bounding box center [386, 311] width 85 height 17
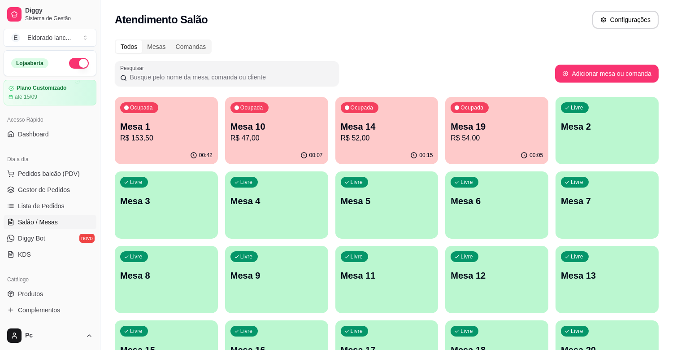
click at [480, 136] on p "R$ 54,00" at bounding box center [496, 138] width 92 height 11
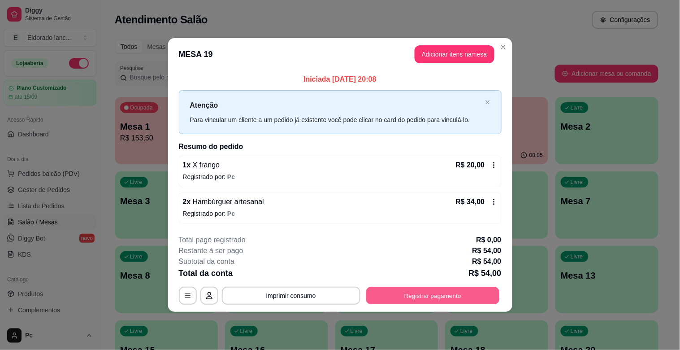
click at [397, 290] on button "Registrar pagamento" at bounding box center [433, 294] width 134 height 17
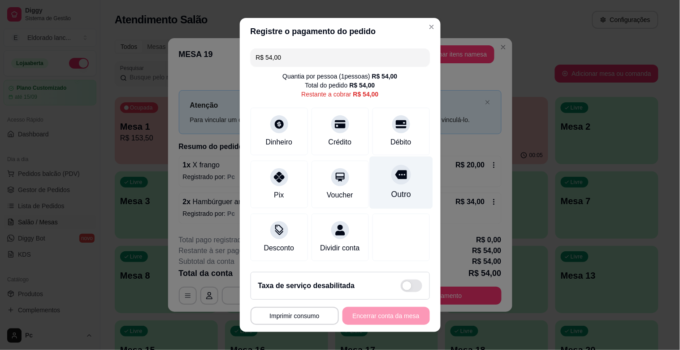
click at [393, 191] on div "Outro" at bounding box center [401, 194] width 20 height 12
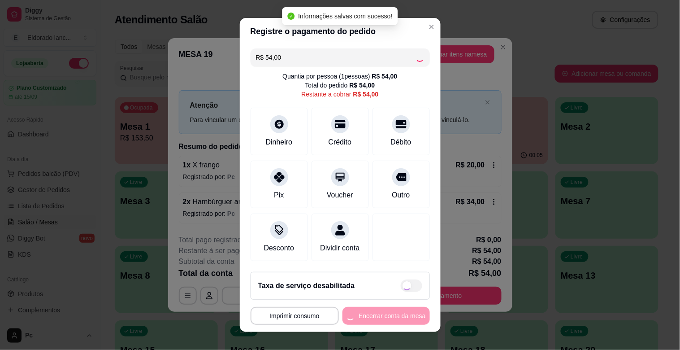
type input "R$ 0,00"
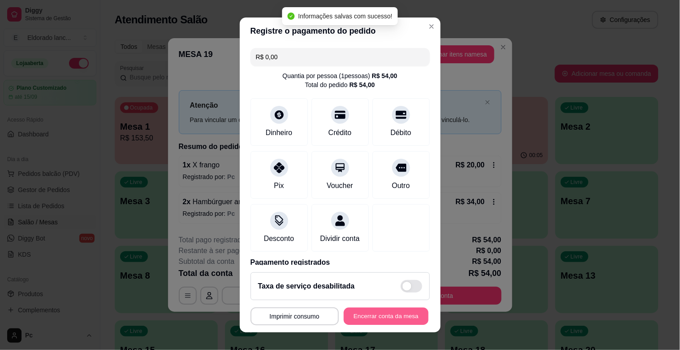
click at [360, 320] on button "Encerrar conta da mesa" at bounding box center [386, 315] width 85 height 17
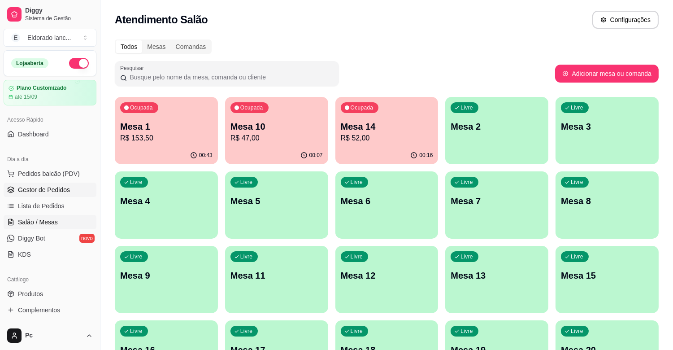
click at [37, 190] on span "Gestor de Pedidos" at bounding box center [44, 189] width 52 height 9
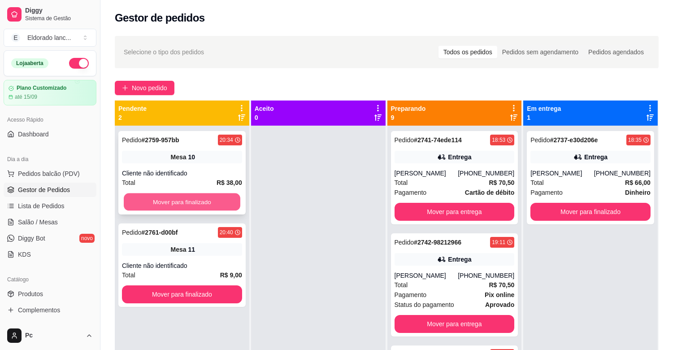
click at [210, 200] on button "Mover para finalizado" at bounding box center [182, 201] width 117 height 17
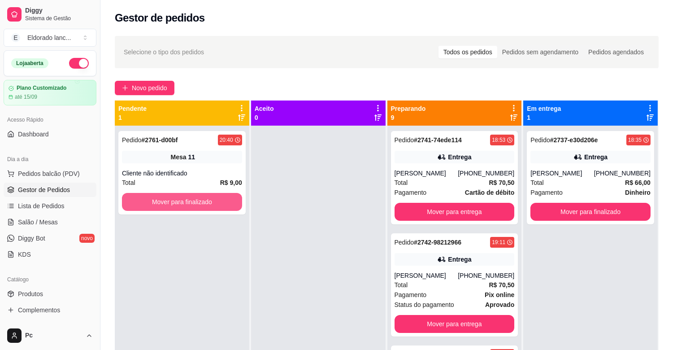
click at [210, 200] on button "Mover para finalizado" at bounding box center [182, 202] width 120 height 18
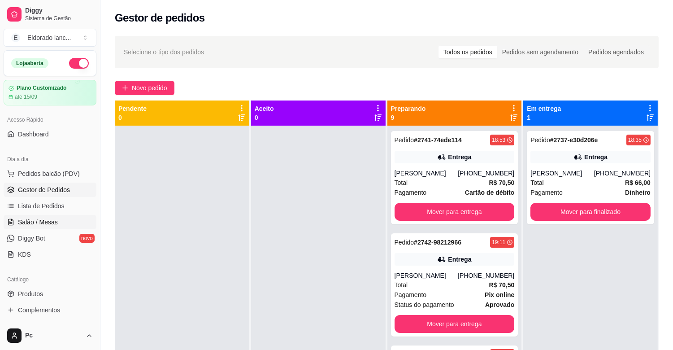
click at [39, 225] on span "Salão / Mesas" at bounding box center [38, 221] width 40 height 9
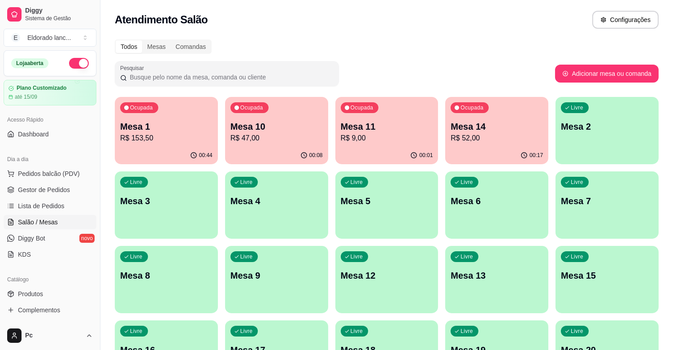
click at [496, 343] on p "Mesa 19" at bounding box center [496, 349] width 92 height 13
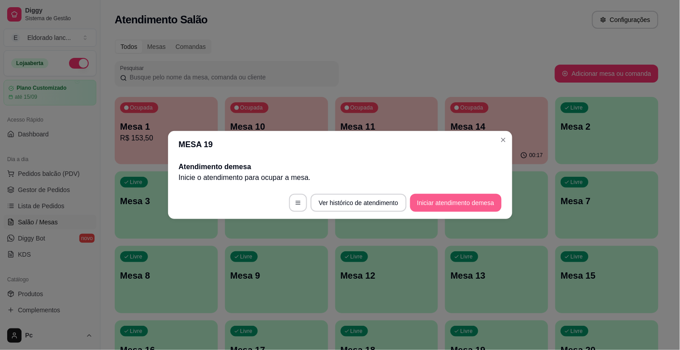
click at [450, 203] on button "Iniciar atendimento de mesa" at bounding box center [455, 203] width 91 height 18
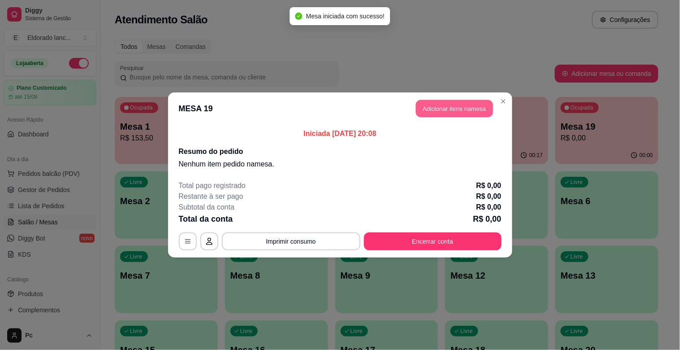
click at [441, 104] on button "Adicionar itens na mesa" at bounding box center [454, 108] width 77 height 17
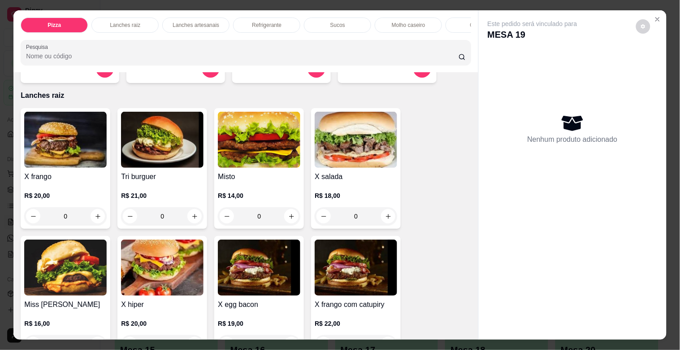
scroll to position [206, 0]
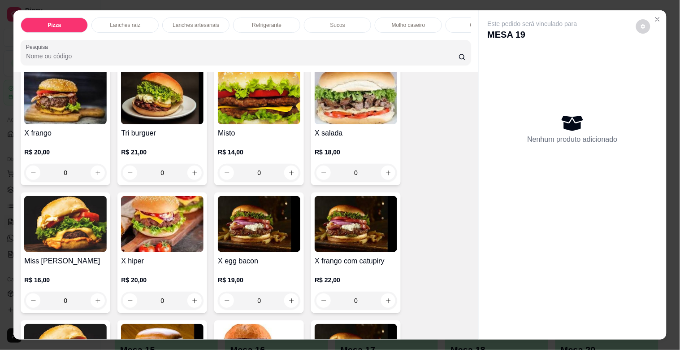
click at [91, 177] on div "0" at bounding box center [65, 173] width 82 height 18
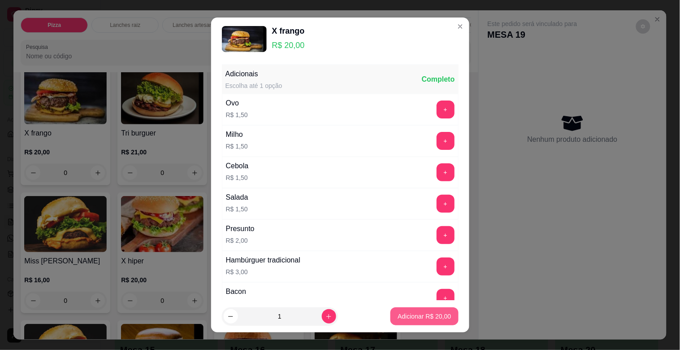
click at [398, 314] on p "Adicionar R$ 20,00" at bounding box center [424, 316] width 53 height 9
type input "1"
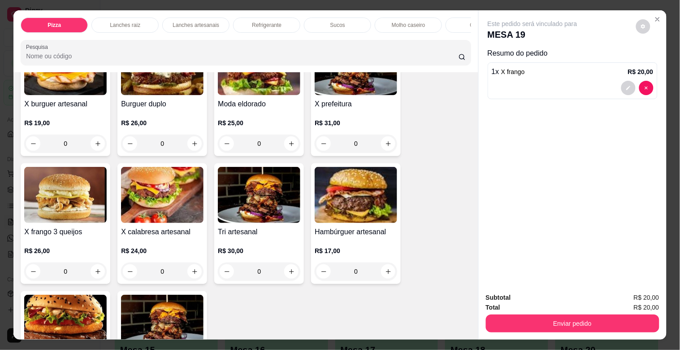
scroll to position [1298, 0]
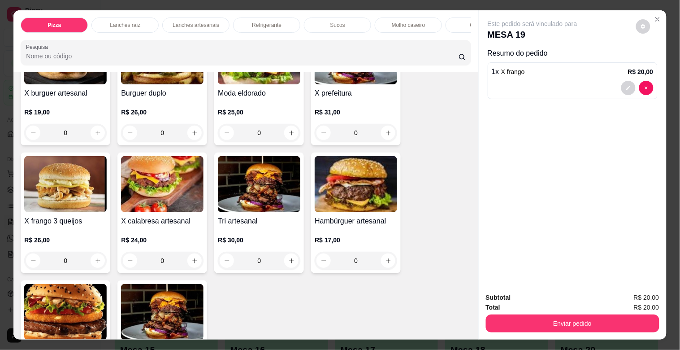
click at [384, 259] on div "0" at bounding box center [356, 260] width 82 height 18
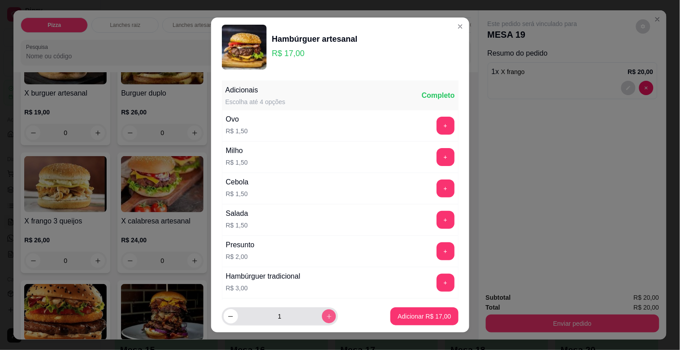
click at [325, 313] on icon "increase-product-quantity" at bounding box center [328, 316] width 7 height 7
type input "2"
click at [398, 320] on p "Adicionar R$ 34,00" at bounding box center [424, 316] width 52 height 9
type input "2"
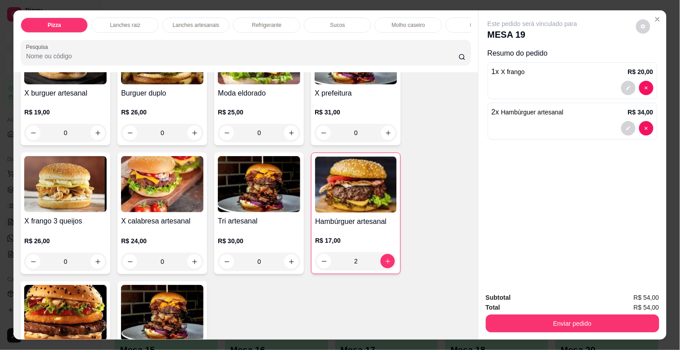
drag, startPoint x: 514, startPoint y: 342, endPoint x: 514, endPoint y: 333, distance: 9.0
click at [514, 333] on div "Pizza Lanches raiz Lanches artesanais Refrigerante Sucos Molho caseiro Cerveja …" at bounding box center [340, 175] width 680 height 350
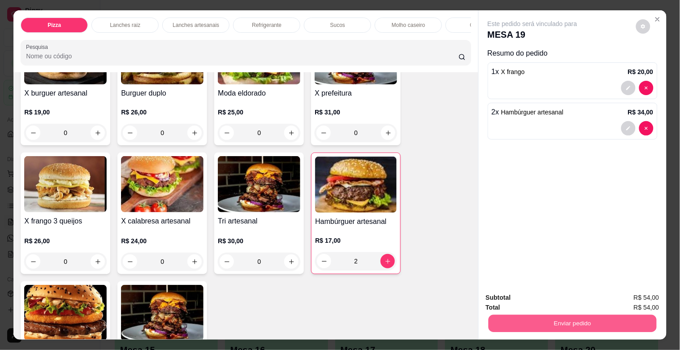
click at [513, 323] on button "Enviar pedido" at bounding box center [572, 322] width 168 height 17
click at [516, 295] on button "Não registrar e enviar pedido" at bounding box center [543, 297] width 91 height 17
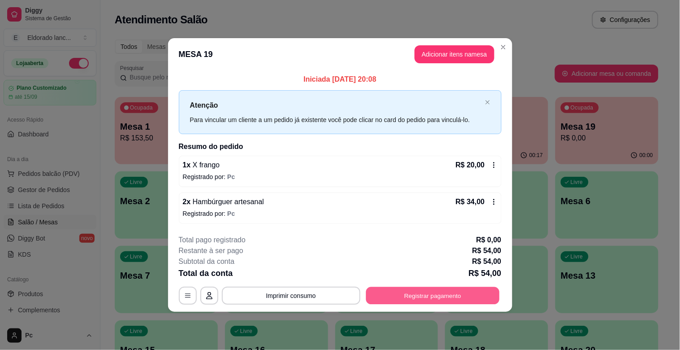
click at [440, 290] on button "Registrar pagamento" at bounding box center [433, 294] width 134 height 17
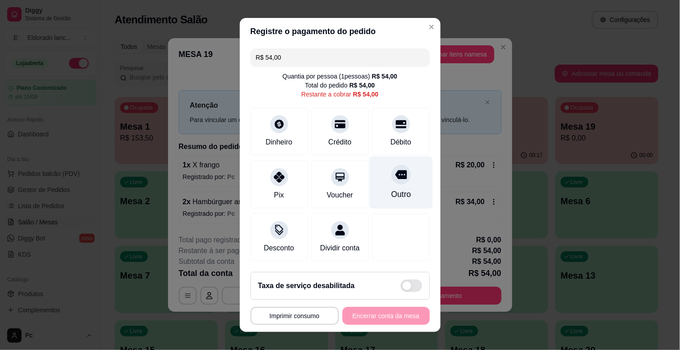
click at [395, 170] on icon at bounding box center [401, 174] width 12 height 9
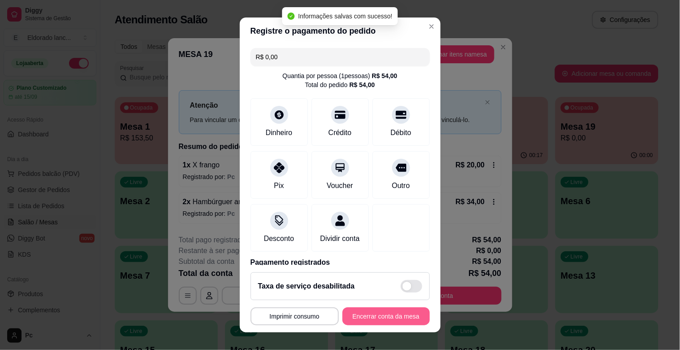
type input "R$ 0,00"
click at [375, 309] on button "Encerrar conta da mesa" at bounding box center [385, 316] width 87 height 18
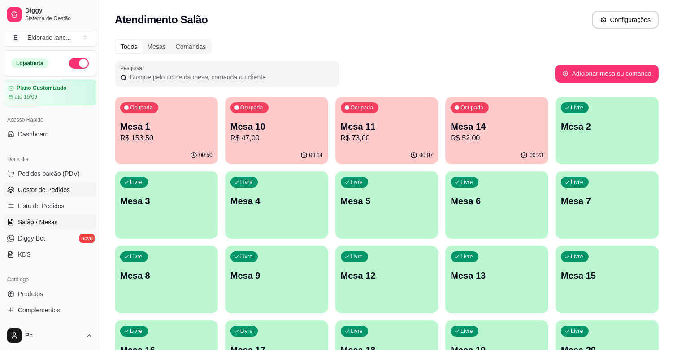
click at [73, 190] on link "Gestor de Pedidos" at bounding box center [50, 189] width 93 height 14
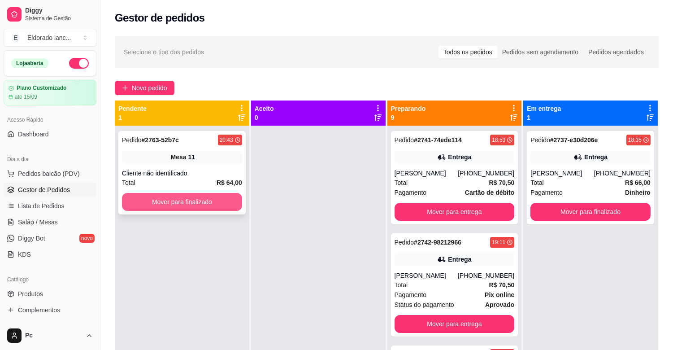
click at [165, 199] on button "Mover para finalizado" at bounding box center [182, 202] width 120 height 18
click at [68, 223] on link "Salão / Mesas" at bounding box center [50, 222] width 93 height 14
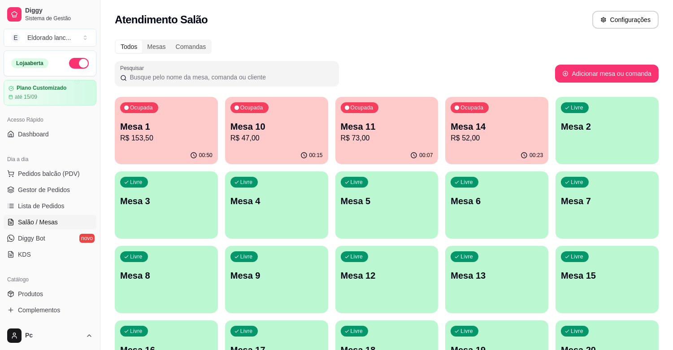
click at [139, 197] on p "Mesa 3" at bounding box center [166, 201] width 92 height 13
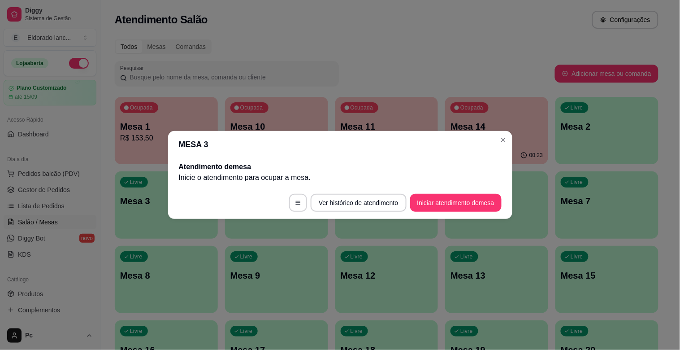
click at [172, 131] on header "MESA 3" at bounding box center [340, 144] width 344 height 27
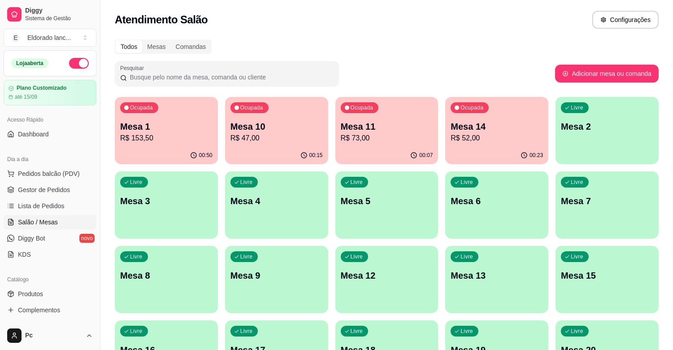
click at [162, 132] on div "Mesa 1 R$ 153,50" at bounding box center [166, 131] width 92 height 23
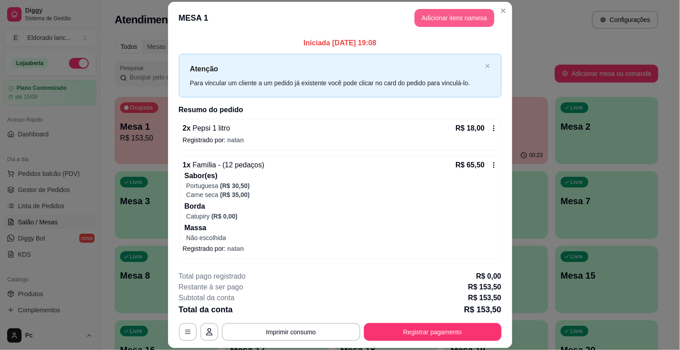
click at [469, 11] on button "Adicionar itens na mesa" at bounding box center [455, 18] width 80 height 18
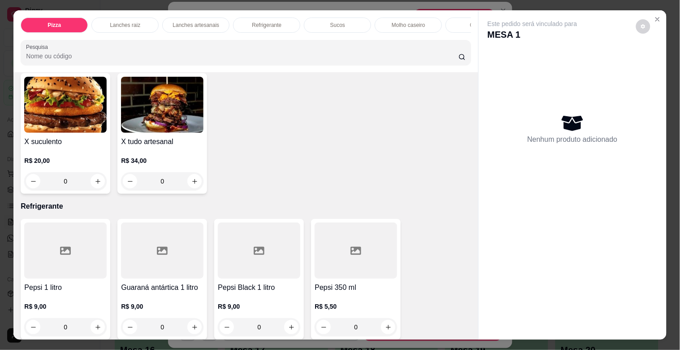
scroll to position [1617, 0]
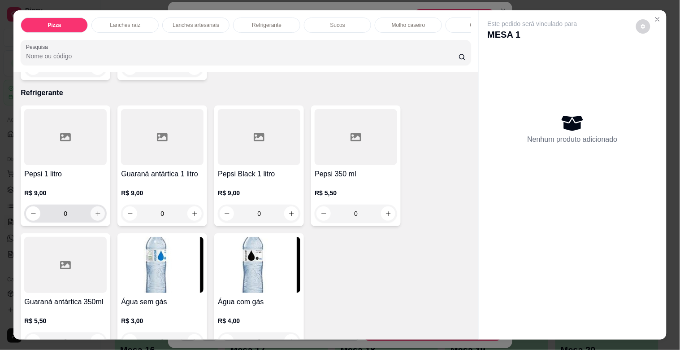
click at [91, 211] on button "increase-product-quantity" at bounding box center [98, 213] width 14 height 14
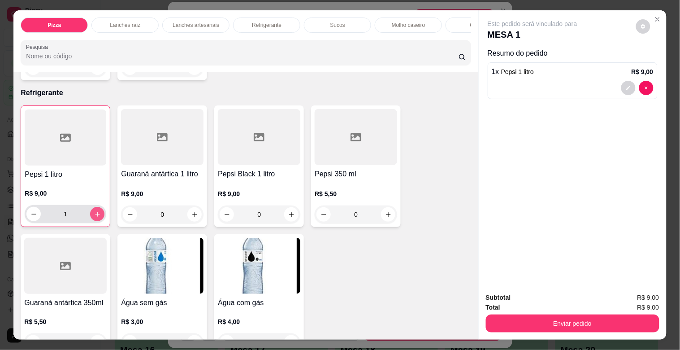
click at [90, 211] on button "increase-product-quantity" at bounding box center [97, 214] width 14 height 14
type input "2"
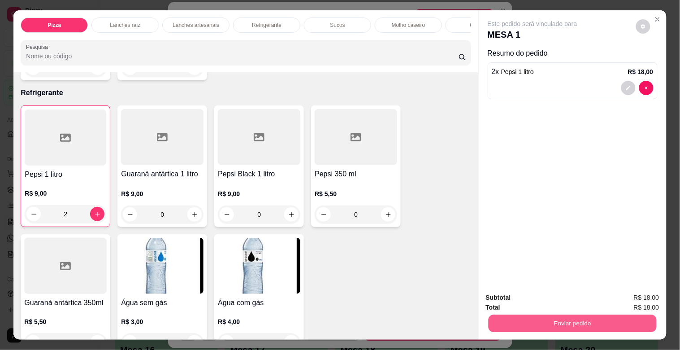
click at [545, 324] on button "Enviar pedido" at bounding box center [572, 322] width 168 height 17
click at [550, 290] on button "Não registrar e enviar pedido" at bounding box center [543, 297] width 91 height 17
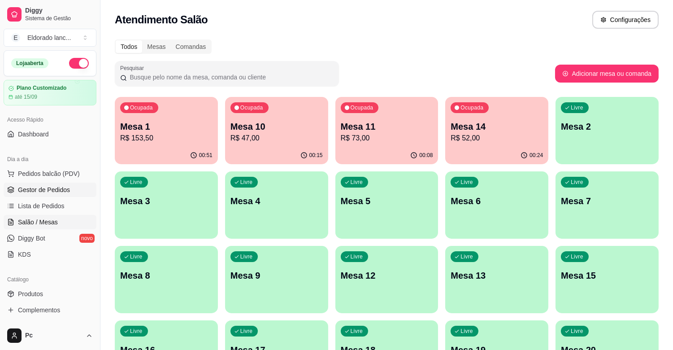
click at [58, 188] on span "Gestor de Pedidos" at bounding box center [44, 189] width 52 height 9
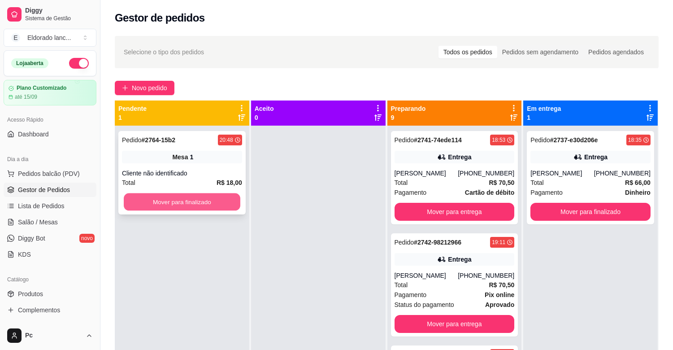
click at [176, 199] on button "Mover para finalizado" at bounding box center [182, 201] width 117 height 17
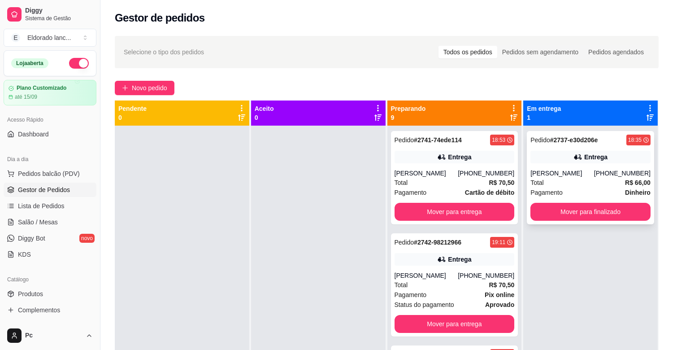
click at [596, 151] on div "Entrega" at bounding box center [590, 157] width 120 height 13
click at [594, 212] on button "Mover para finalizado" at bounding box center [590, 212] width 120 height 18
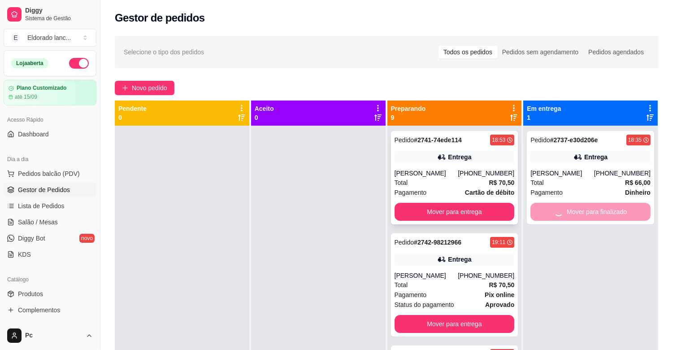
click at [446, 170] on div "[PERSON_NAME]" at bounding box center [426, 173] width 64 height 9
click at [489, 208] on button "Mover para entrega" at bounding box center [454, 212] width 120 height 18
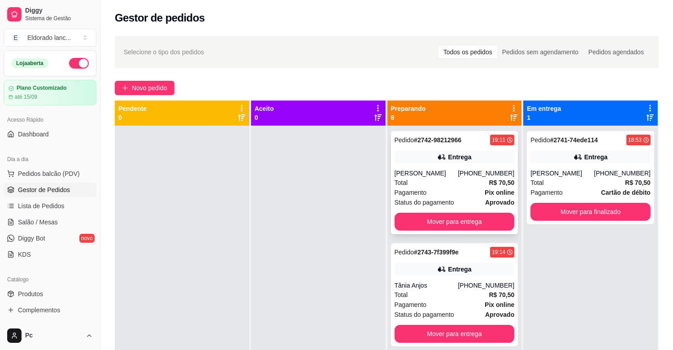
click at [440, 173] on div "[PERSON_NAME]" at bounding box center [426, 173] width 64 height 9
click at [493, 224] on button "Mover para entrega" at bounding box center [454, 221] width 117 height 17
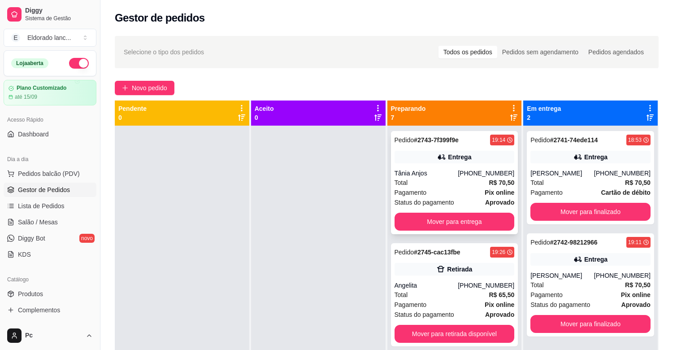
click at [461, 184] on div "Total R$ 70,50" at bounding box center [454, 182] width 120 height 10
click at [485, 218] on button "Mover para entrega" at bounding box center [454, 221] width 117 height 17
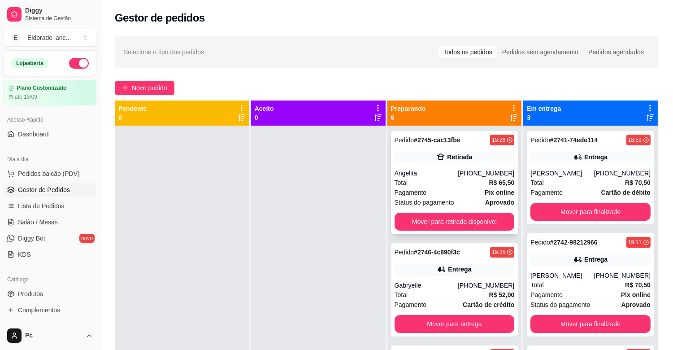
click at [467, 160] on div "Retirada" at bounding box center [454, 157] width 120 height 13
click at [472, 223] on button "Mover para retirada disponível" at bounding box center [454, 221] width 117 height 17
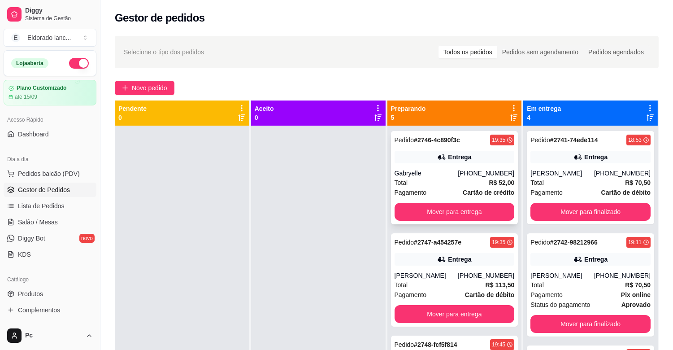
click at [476, 155] on div "Entrega" at bounding box center [454, 157] width 120 height 13
drag, startPoint x: 487, startPoint y: 231, endPoint x: 489, endPoint y: 212, distance: 19.8
click at [489, 212] on div "Pedido # 2746-4c890f3c 19:35 Entrega Gabryelle [PHONE_NUMBER] Total R$ 52,00 Pa…" at bounding box center [454, 301] width 134 height 350
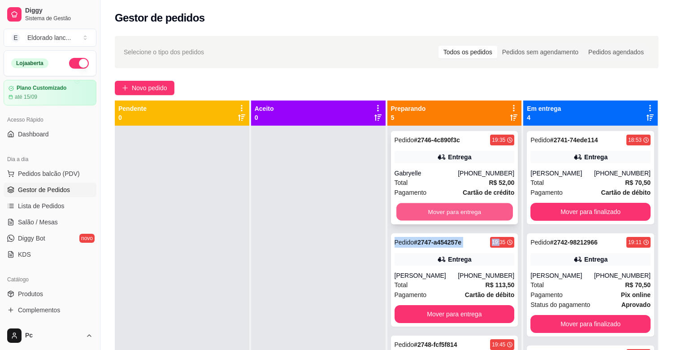
click at [489, 212] on button "Mover para entrega" at bounding box center [454, 211] width 117 height 17
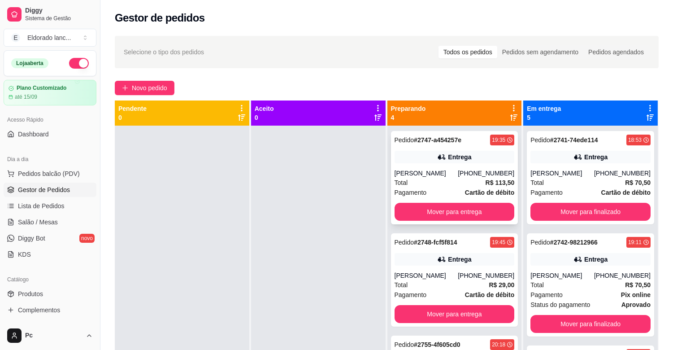
click at [478, 193] on strong "Cartão de débito" at bounding box center [489, 192] width 49 height 7
click at [492, 215] on button "Mover para entrega" at bounding box center [454, 212] width 120 height 18
click at [458, 155] on div "Entrega" at bounding box center [459, 156] width 23 height 9
click at [491, 203] on div "Mover para entrega" at bounding box center [454, 212] width 120 height 18
click at [481, 184] on div "Total R$ 29,00" at bounding box center [454, 182] width 120 height 10
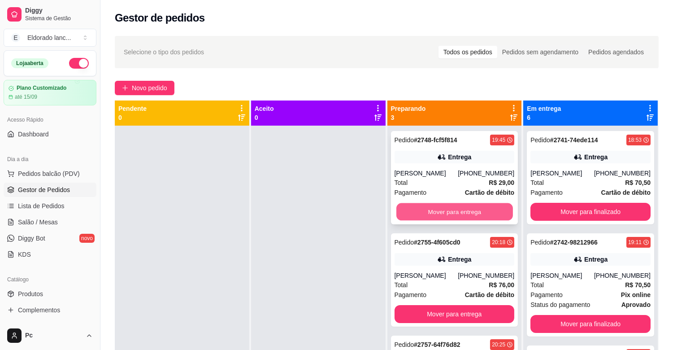
click at [477, 212] on button "Mover para entrega" at bounding box center [454, 211] width 117 height 17
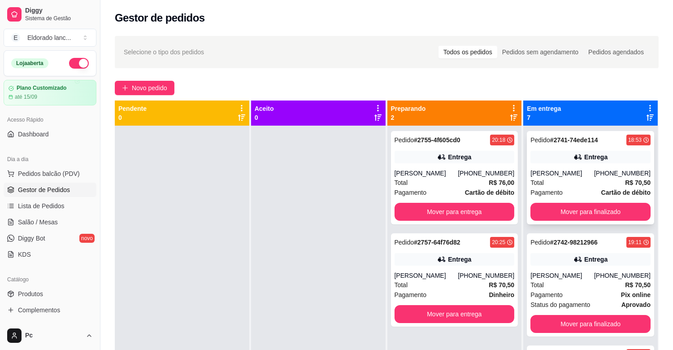
click at [587, 154] on div "Entrega" at bounding box center [595, 156] width 23 height 9
click at [591, 211] on button "Mover para finalizado" at bounding box center [590, 211] width 117 height 17
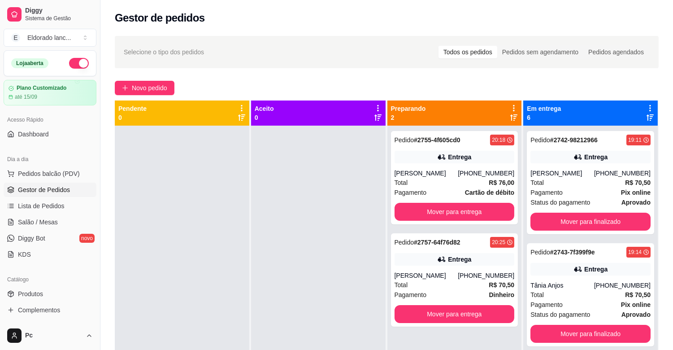
click at [591, 207] on div "Status do pagamento aprovado" at bounding box center [590, 202] width 120 height 10
click at [604, 230] on button "Mover para finalizado" at bounding box center [590, 221] width 120 height 18
click at [602, 215] on button "Mover para finalizado" at bounding box center [590, 221] width 117 height 17
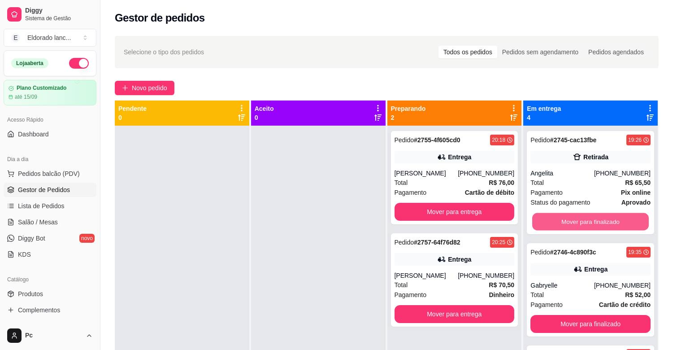
click at [602, 215] on button "Mover para finalizado" at bounding box center [590, 221] width 117 height 17
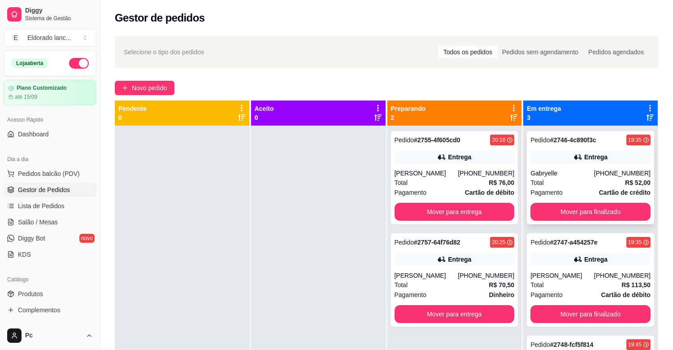
click at [571, 168] on div "Pedido # 2746-4c890f3c 19:35 Entrega Gabryelle [PHONE_NUMBER] Total R$ 52,00 Pa…" at bounding box center [590, 177] width 127 height 93
click at [626, 211] on button "Mover para finalizado" at bounding box center [590, 212] width 120 height 18
click at [590, 145] on div "Pedido # 2747-a454257e 19:35 Entrega Juan [PHONE_NUMBER] Total R$ 113,50 Pagame…" at bounding box center [590, 177] width 127 height 93
click at [634, 198] on div "Pedido # 2747-a454257e 19:35 Entrega Juan [PHONE_NUMBER] Total R$ 113,50 Pagame…" at bounding box center [590, 177] width 127 height 93
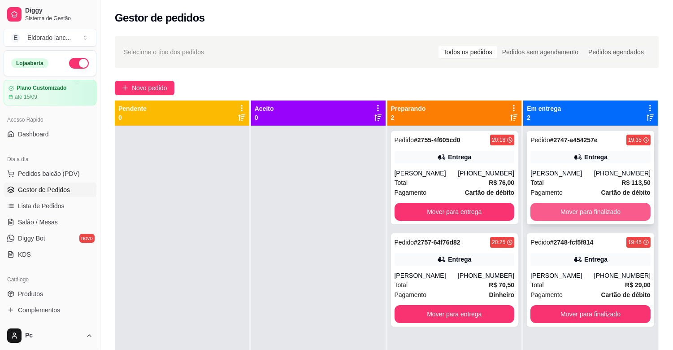
click at [630, 204] on button "Mover para finalizado" at bounding box center [590, 212] width 120 height 18
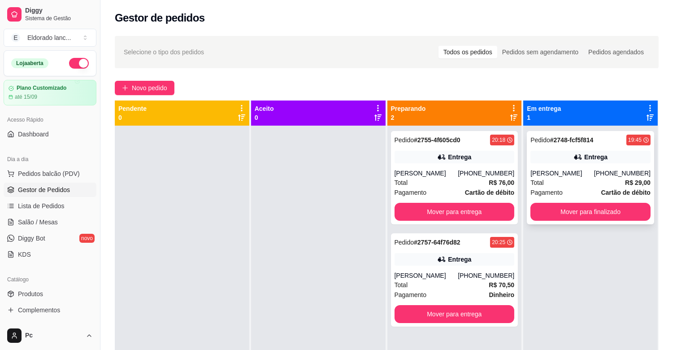
click at [559, 151] on div "Entrega" at bounding box center [590, 157] width 120 height 13
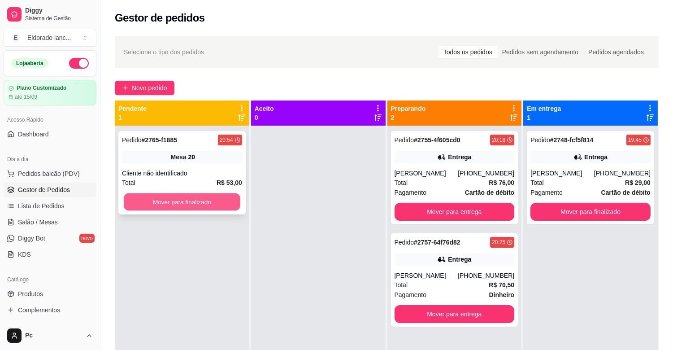
click at [149, 204] on button "Mover para finalizado" at bounding box center [182, 201] width 117 height 17
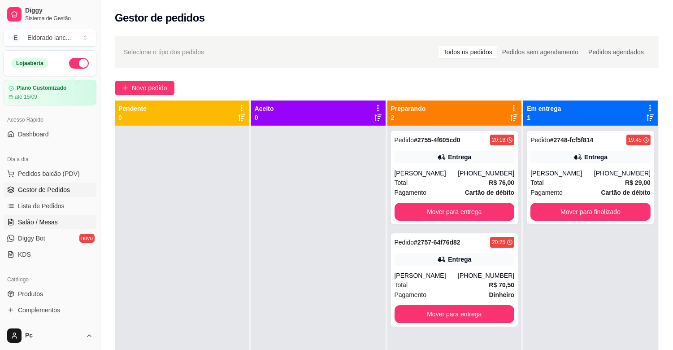
click at [40, 217] on span "Salão / Mesas" at bounding box center [38, 221] width 40 height 9
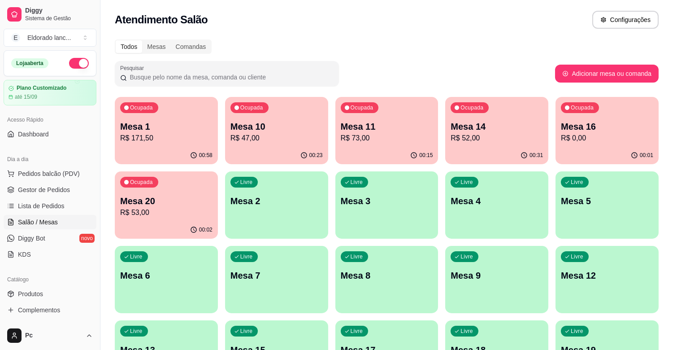
click at [195, 232] on icon "button" at bounding box center [193, 229] width 7 height 7
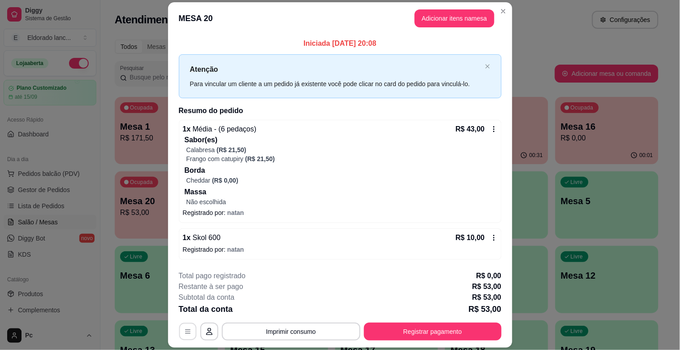
click at [182, 327] on button "button" at bounding box center [187, 330] width 17 height 17
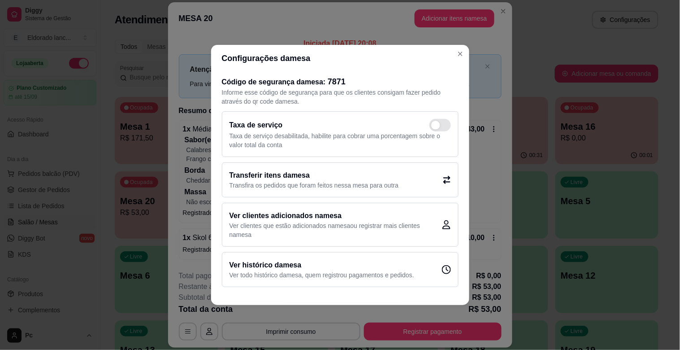
click at [274, 170] on h2 "Transferir itens da mesa" at bounding box center [313, 175] width 169 height 11
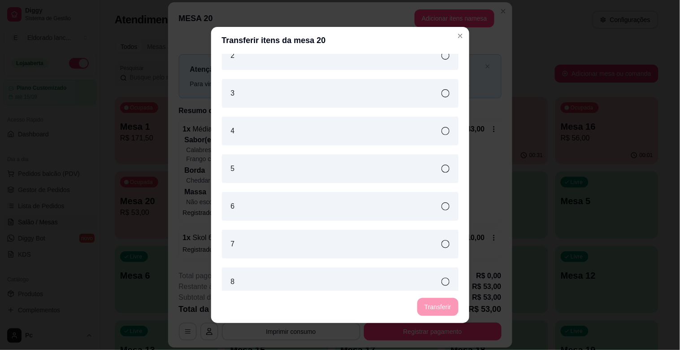
scroll to position [248, 0]
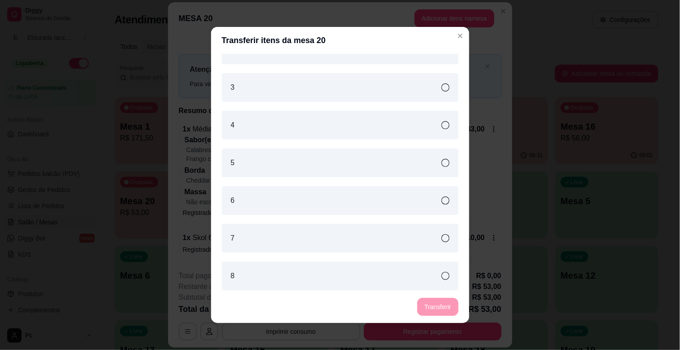
click at [441, 234] on icon at bounding box center [445, 238] width 8 height 8
click at [437, 308] on button "Transferir" at bounding box center [438, 306] width 40 height 17
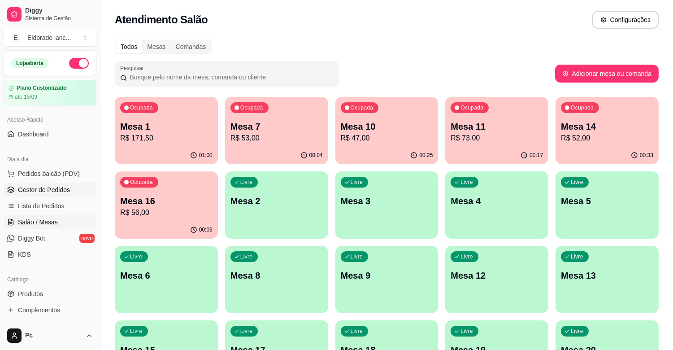
click at [24, 186] on span "Gestor de Pedidos" at bounding box center [44, 189] width 52 height 9
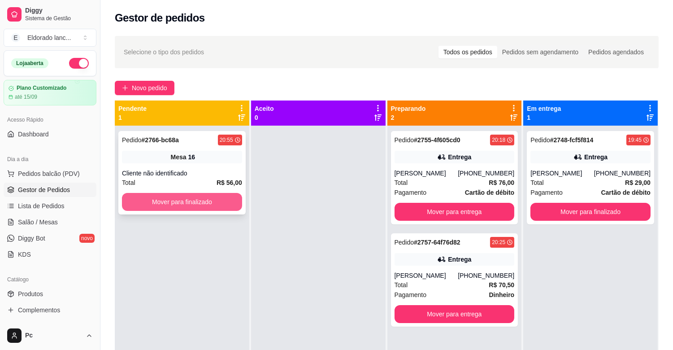
click at [216, 208] on button "Mover para finalizado" at bounding box center [182, 202] width 120 height 18
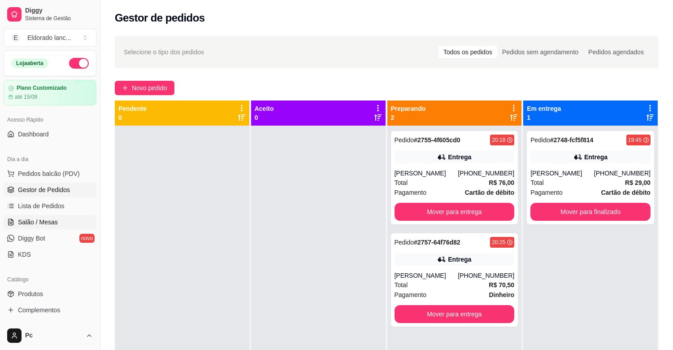
click at [17, 227] on link "Salão / Mesas" at bounding box center [50, 222] width 93 height 14
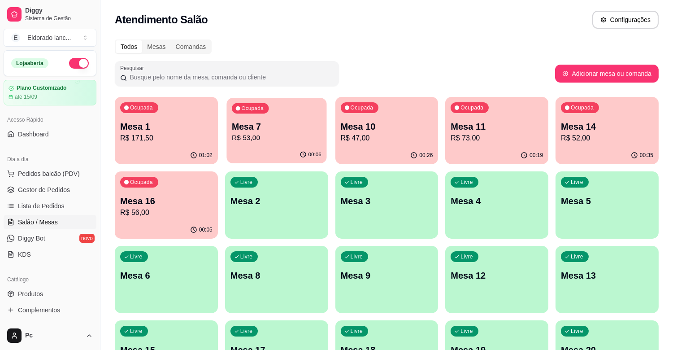
click at [229, 115] on div "Ocupada Mesa 7 R$ 53,00" at bounding box center [276, 122] width 100 height 48
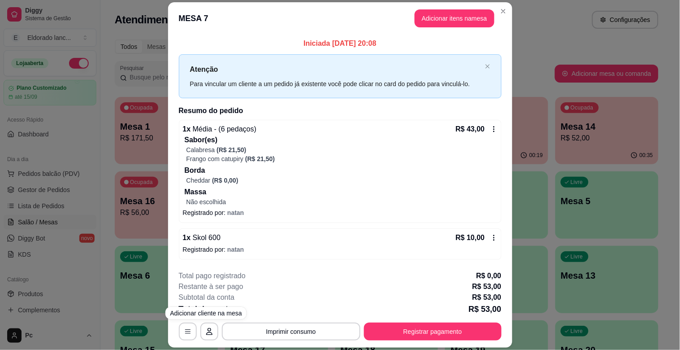
click at [195, 329] on div "**********" at bounding box center [340, 331] width 323 height 18
click at [186, 330] on icon "button" at bounding box center [187, 331] width 7 height 7
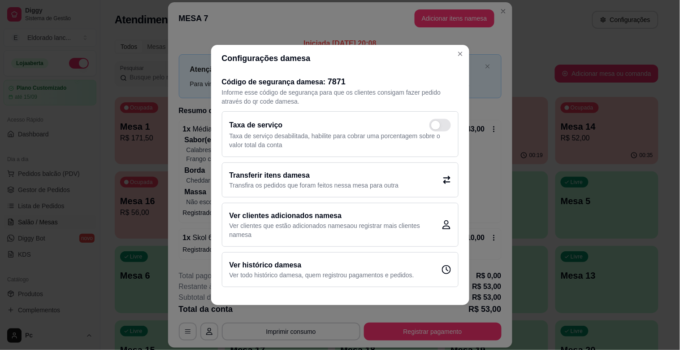
click at [341, 177] on h2 "Transferir itens da mesa" at bounding box center [313, 175] width 169 height 11
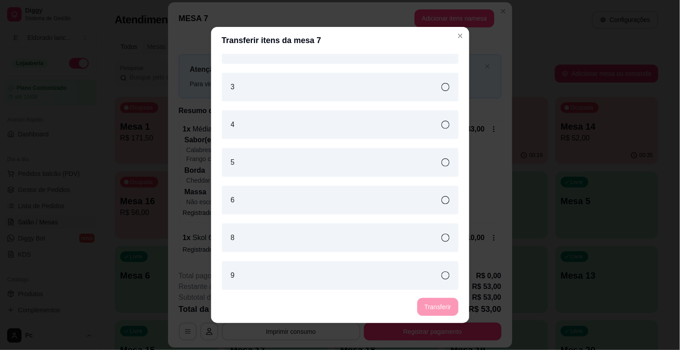
scroll to position [289, 0]
click at [441, 234] on icon at bounding box center [445, 235] width 8 height 8
click at [429, 307] on button "Transferir" at bounding box center [438, 306] width 40 height 17
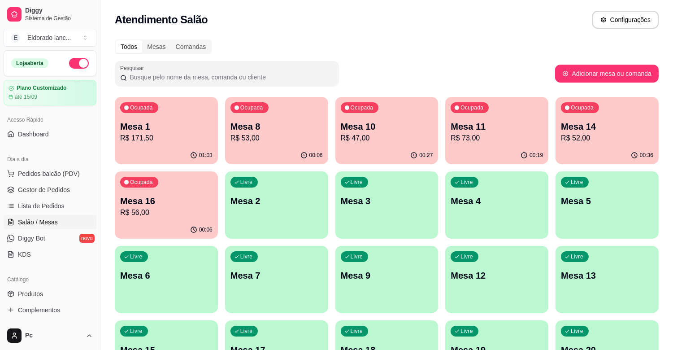
click at [203, 121] on p "Mesa 1" at bounding box center [166, 126] width 92 height 13
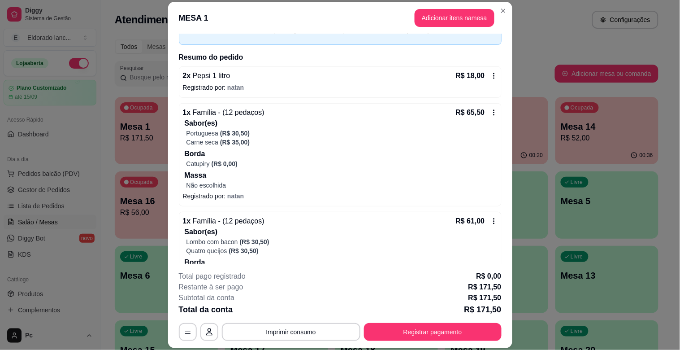
scroll to position [66, 0]
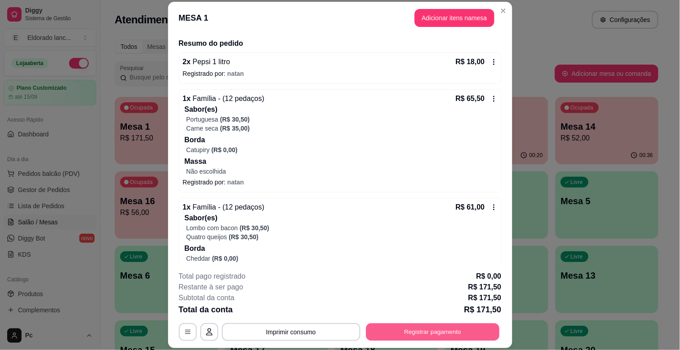
click at [413, 334] on button "Registrar pagamento" at bounding box center [433, 331] width 134 height 17
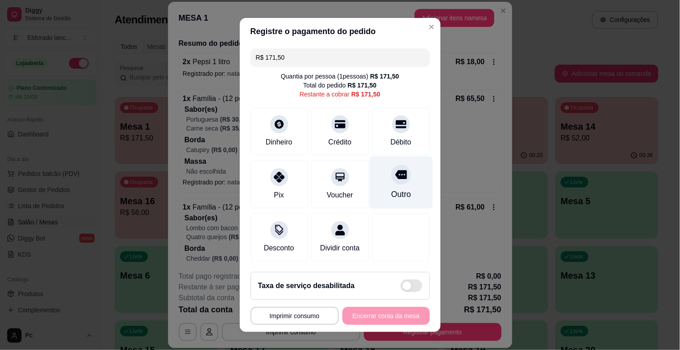
click at [385, 185] on div "Outro" at bounding box center [400, 182] width 63 height 52
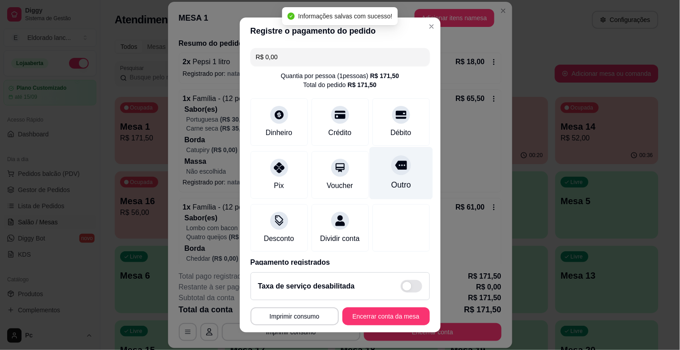
type input "R$ 0,00"
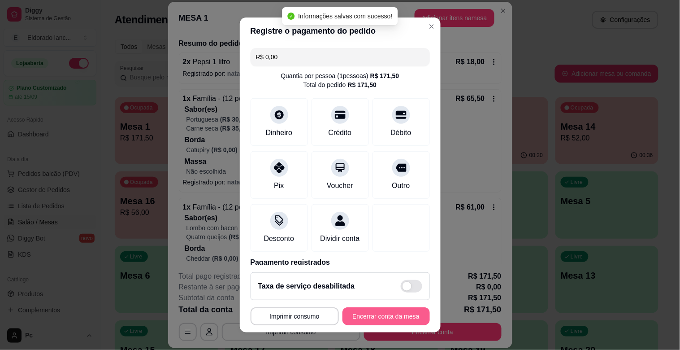
click at [373, 310] on button "Encerrar conta da mesa" at bounding box center [385, 316] width 87 height 18
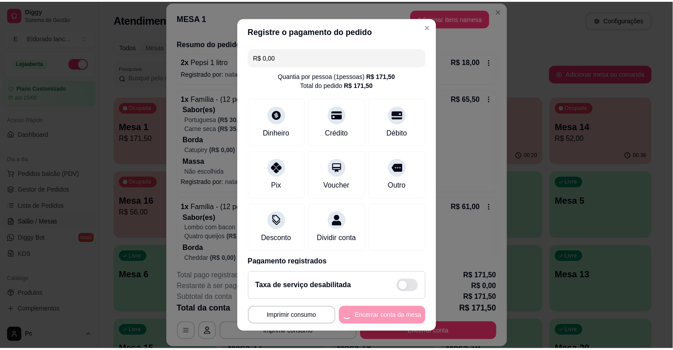
scroll to position [0, 0]
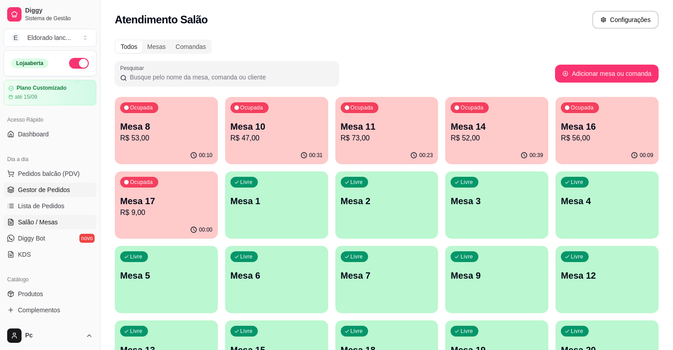
click at [68, 185] on span "Gestor de Pedidos" at bounding box center [44, 189] width 52 height 9
click at [57, 188] on span "Gestor de Pedidos" at bounding box center [44, 189] width 52 height 9
click at [61, 185] on span "Gestor de Pedidos" at bounding box center [44, 189] width 52 height 9
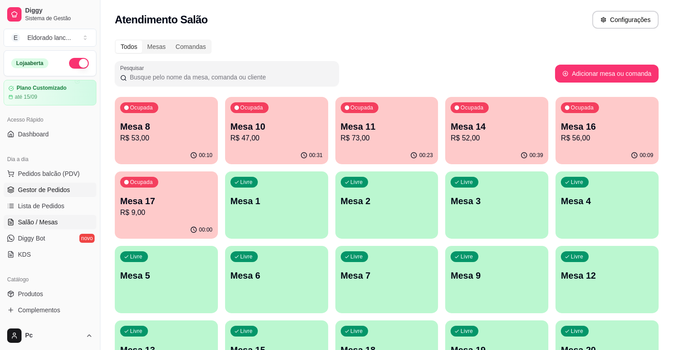
click at [61, 185] on span "Gestor de Pedidos" at bounding box center [44, 189] width 52 height 9
click at [59, 191] on span "Gestor de Pedidos" at bounding box center [44, 189] width 52 height 9
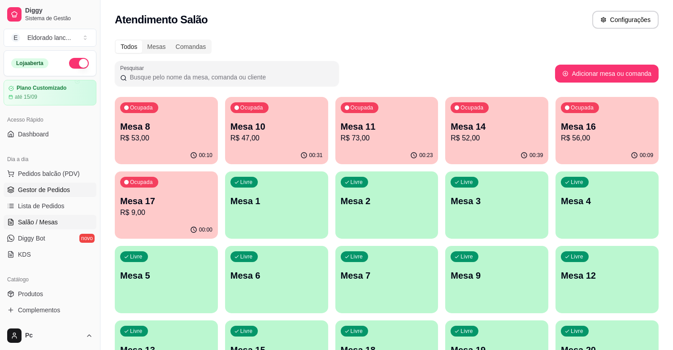
click at [59, 191] on span "Gestor de Pedidos" at bounding box center [44, 189] width 52 height 9
click at [74, 191] on link "Gestor de Pedidos" at bounding box center [50, 189] width 93 height 14
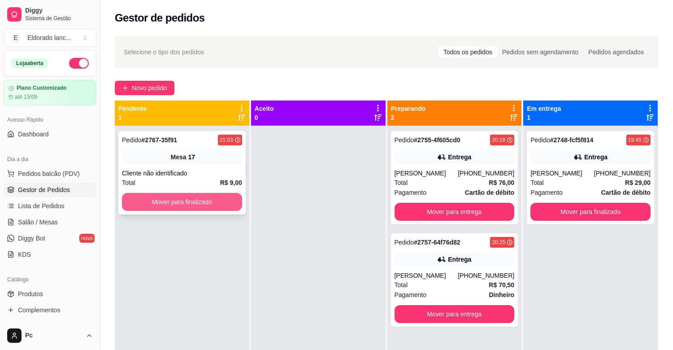
click at [172, 204] on button "Mover para finalizado" at bounding box center [182, 202] width 120 height 18
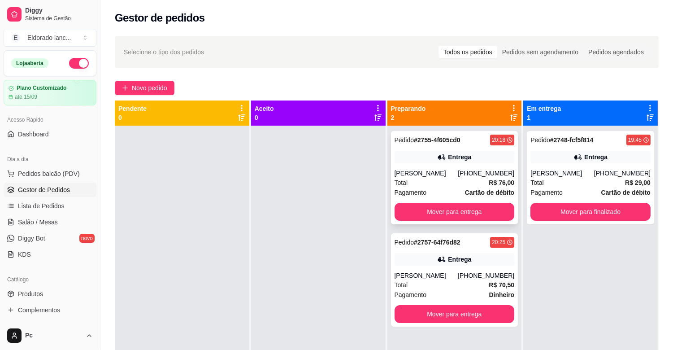
click at [454, 173] on div "[PERSON_NAME]" at bounding box center [426, 173] width 64 height 9
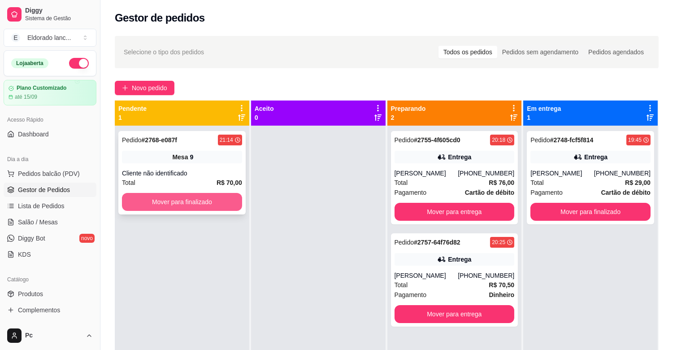
click at [172, 204] on button "Mover para finalizado" at bounding box center [182, 202] width 120 height 18
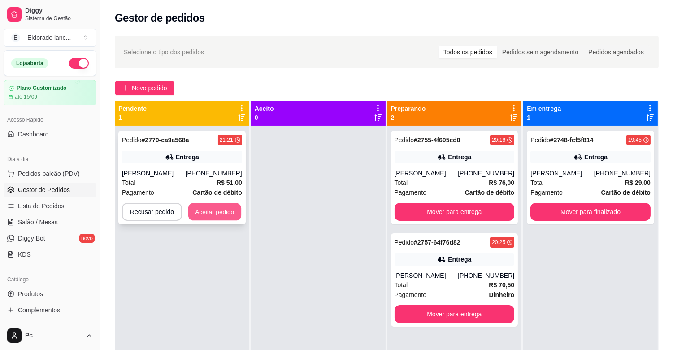
click at [223, 212] on button "Aceitar pedido" at bounding box center [214, 211] width 53 height 17
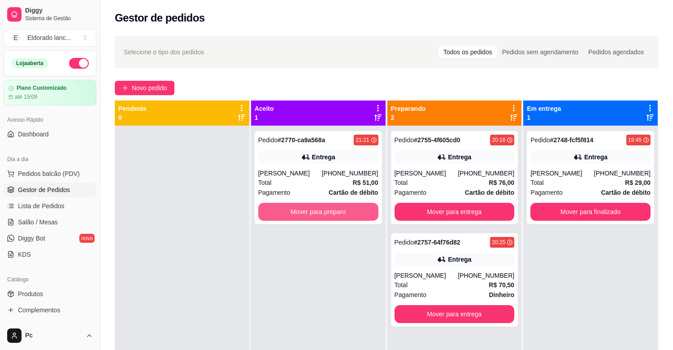
click at [288, 216] on button "Mover para preparo" at bounding box center [318, 212] width 120 height 18
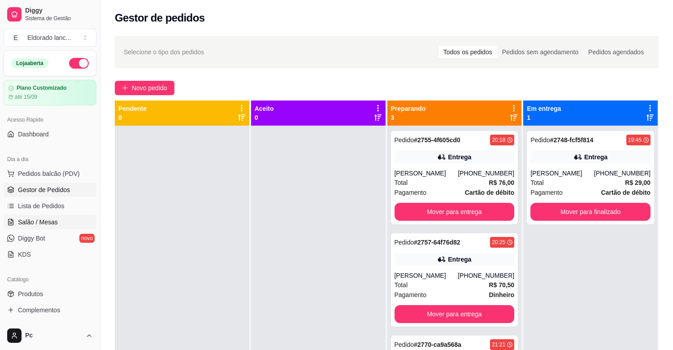
click at [51, 221] on span "Salão / Mesas" at bounding box center [38, 221] width 40 height 9
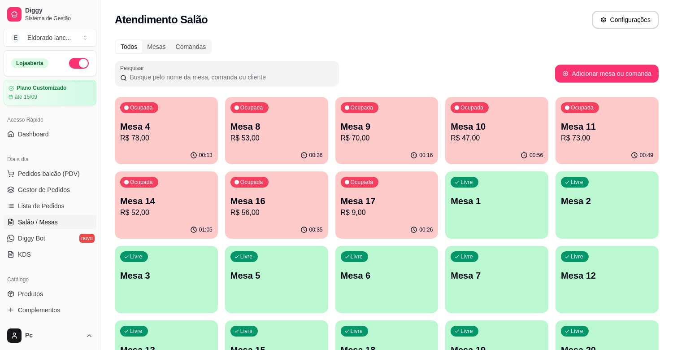
click at [173, 186] on div "Ocupada Mesa 14 R$ 52,00" at bounding box center [166, 196] width 103 height 50
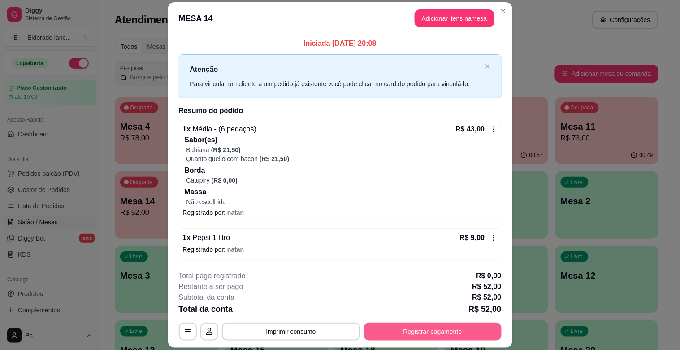
click at [365, 329] on button "Registrar pagamento" at bounding box center [433, 331] width 138 height 18
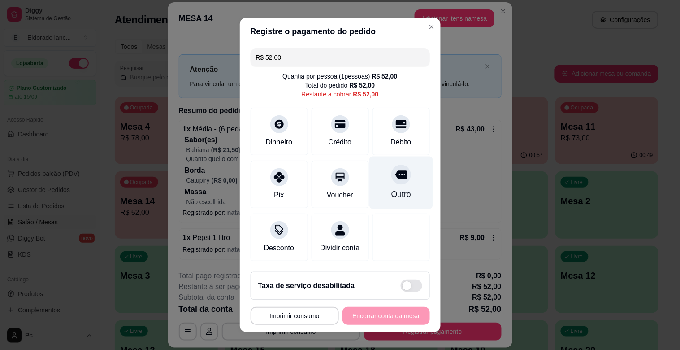
click at [395, 176] on icon at bounding box center [401, 174] width 12 height 9
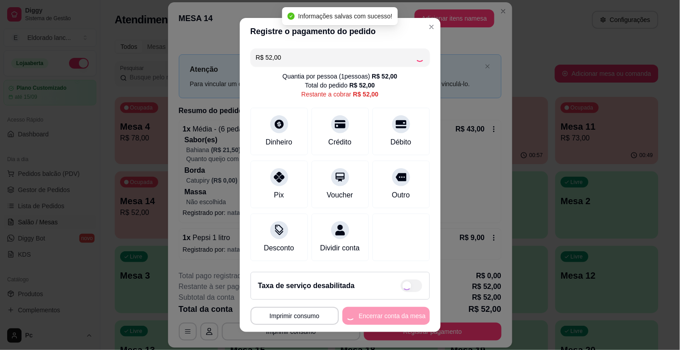
type input "R$ 0,00"
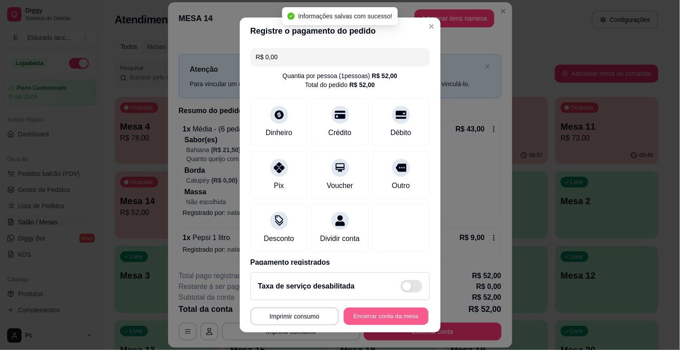
click at [373, 315] on button "Encerrar conta da mesa" at bounding box center [386, 315] width 85 height 17
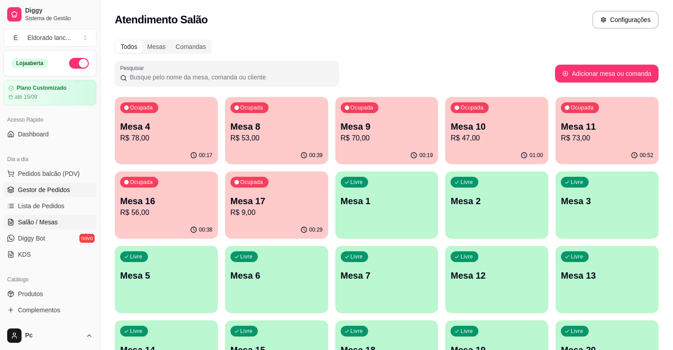
click at [51, 187] on span "Gestor de Pedidos" at bounding box center [44, 189] width 52 height 9
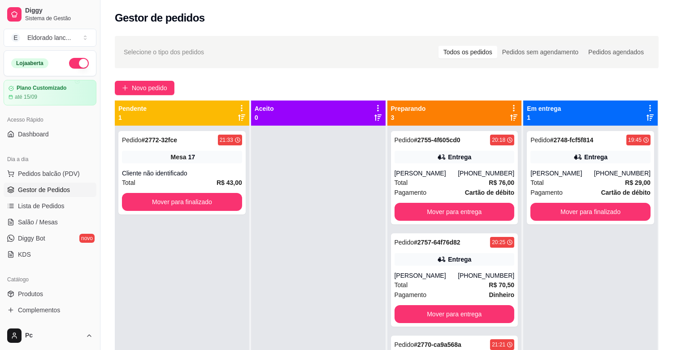
click at [187, 217] on div "Pedido # 2772-32fce 21:33 Mesa 17 Cliente não identificado Total R$ 43,00 Mover…" at bounding box center [182, 301] width 134 height 350
click at [186, 191] on div "Pedido # 2772-32fce 21:33 Mesa 17 Cliente não identificado Total R$ 43,00 Mover…" at bounding box center [181, 172] width 127 height 83
click at [186, 199] on button "Mover para finalizado" at bounding box center [182, 202] width 120 height 18
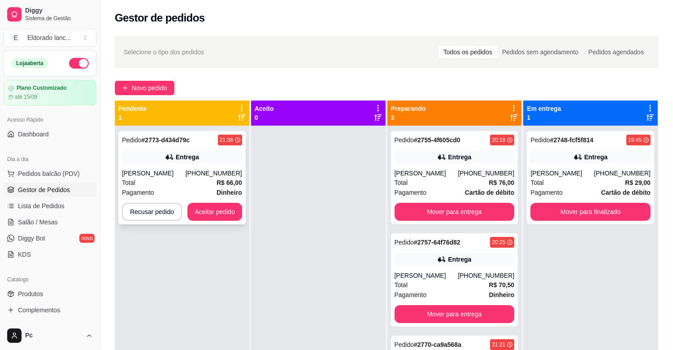
click at [205, 222] on div "Pedido # 2773-d434d79c 21:38 Entrega [PERSON_NAME] [PHONE_NUMBER] Total R$ 66,0…" at bounding box center [181, 177] width 127 height 93
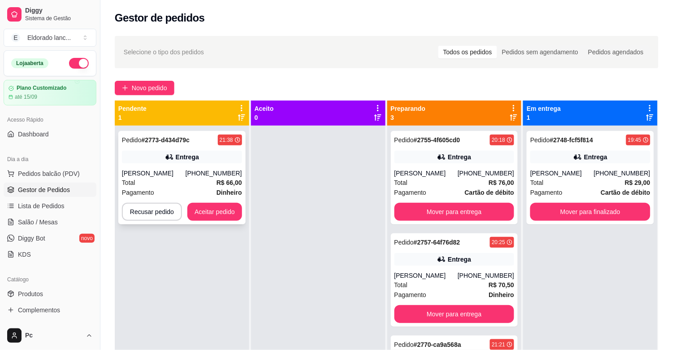
click at [214, 212] on div "feito há 0 minutos Horário do pedido [DATE] 21:38 Status do pedido ESPERANDO AC…" at bounding box center [340, 173] width 258 height 235
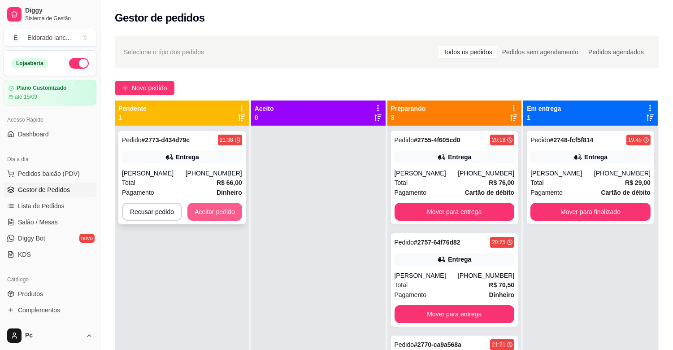
click at [201, 212] on button "Aceitar pedido" at bounding box center [214, 212] width 55 height 18
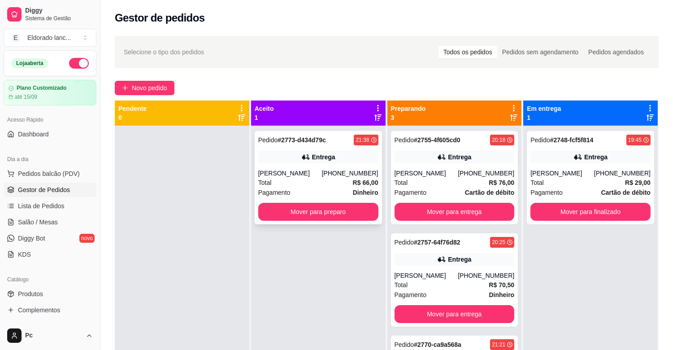
click at [284, 202] on div "Pedido # 2773-d434d79c 21:38 Entrega [PERSON_NAME] [PHONE_NUMBER] Total R$ 66,0…" at bounding box center [318, 177] width 127 height 93
click at [285, 207] on button "Mover para preparo" at bounding box center [318, 211] width 117 height 17
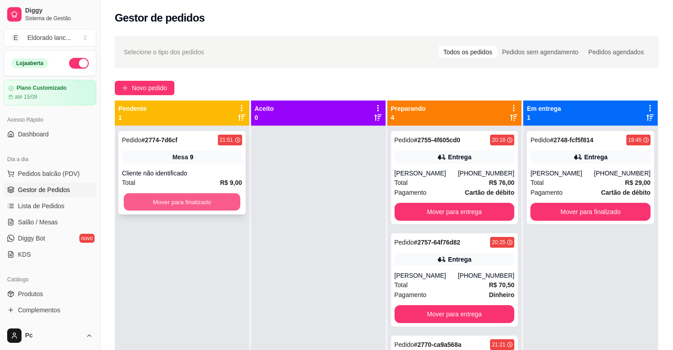
click at [225, 204] on button "Mover para finalizado" at bounding box center [182, 201] width 117 height 17
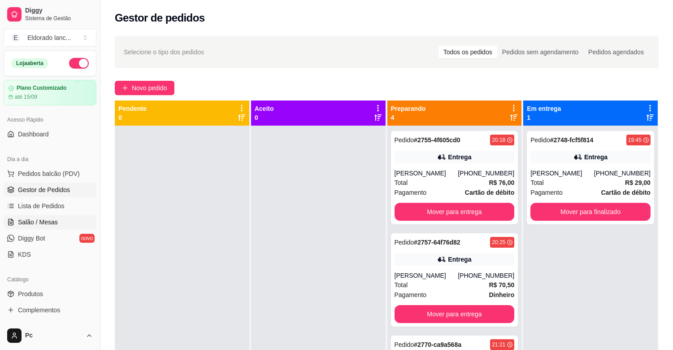
click at [23, 222] on span "Salão / Mesas" at bounding box center [38, 221] width 40 height 9
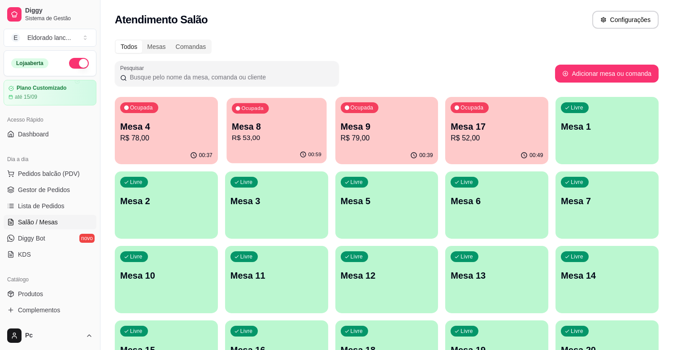
click at [249, 118] on div "Ocupada Mesa 8 R$ 53,00" at bounding box center [276, 122] width 100 height 48
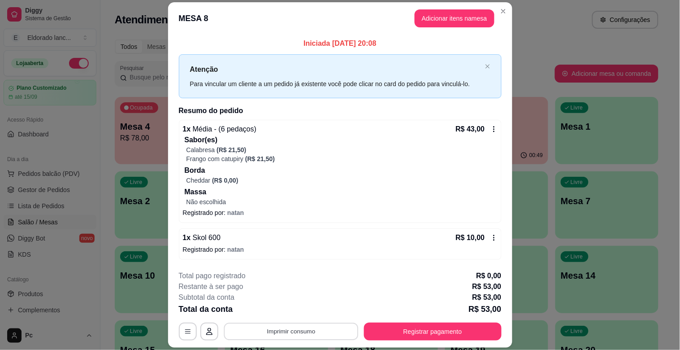
click at [299, 325] on button "Imprimir consumo" at bounding box center [291, 330] width 134 height 17
click at [292, 309] on button "IMPRESSORA" at bounding box center [290, 310] width 63 height 14
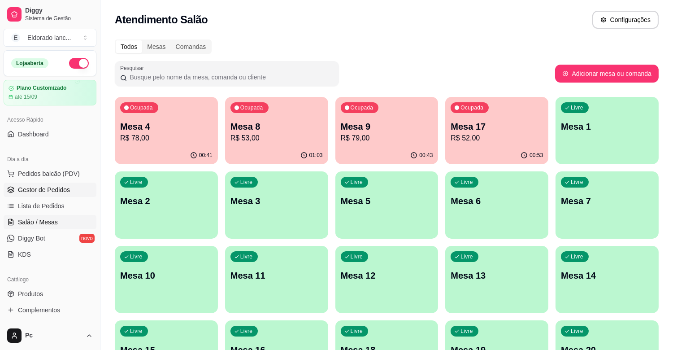
click at [69, 189] on link "Gestor de Pedidos" at bounding box center [50, 189] width 93 height 14
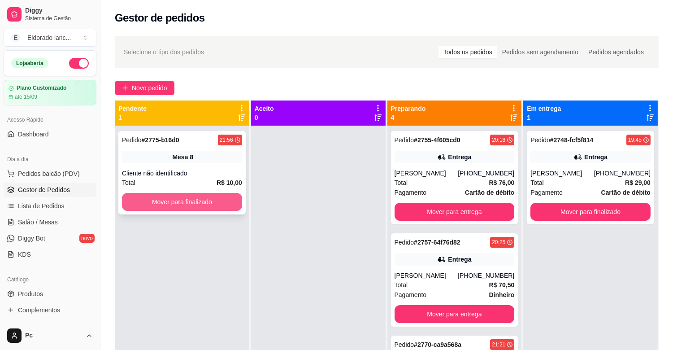
click at [223, 193] on button "Mover para finalizado" at bounding box center [182, 202] width 120 height 18
click at [223, 194] on button "Mover para finalizado" at bounding box center [182, 201] width 117 height 17
click at [206, 200] on button "Mover para finalizado" at bounding box center [182, 201] width 117 height 17
click at [206, 200] on button "Mover para finalizado" at bounding box center [182, 202] width 120 height 18
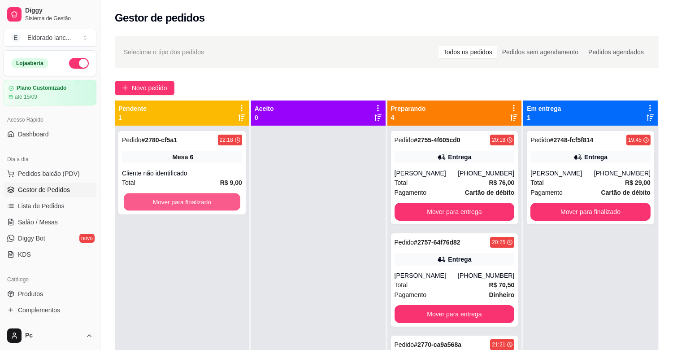
click at [206, 200] on button "Mover para finalizado" at bounding box center [182, 201] width 117 height 17
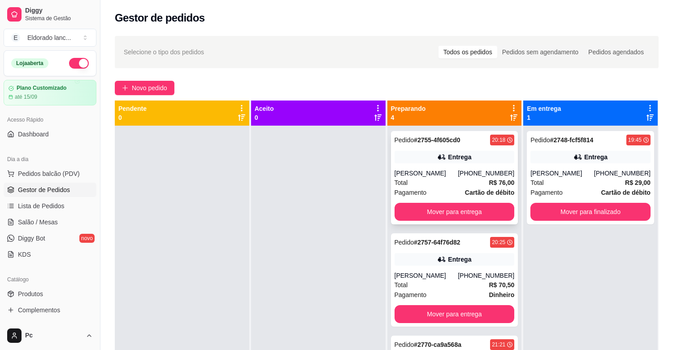
click at [451, 176] on div "[PERSON_NAME]" at bounding box center [426, 173] width 64 height 9
click at [487, 207] on button "Mover para entrega" at bounding box center [454, 211] width 117 height 17
click at [482, 173] on div "[PHONE_NUMBER]" at bounding box center [486, 173] width 56 height 9
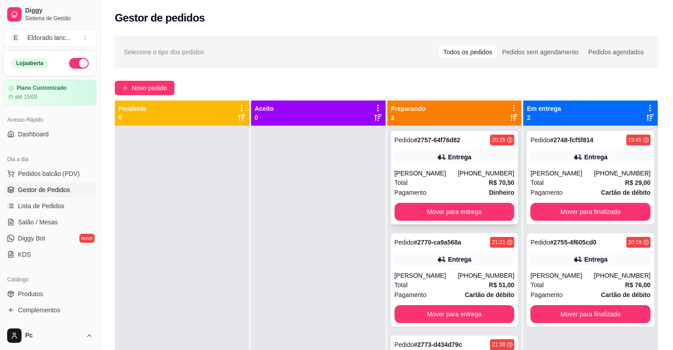
click at [465, 160] on div "Entrega" at bounding box center [459, 156] width 23 height 9
click at [493, 213] on button "Mover para entrega" at bounding box center [454, 211] width 117 height 17
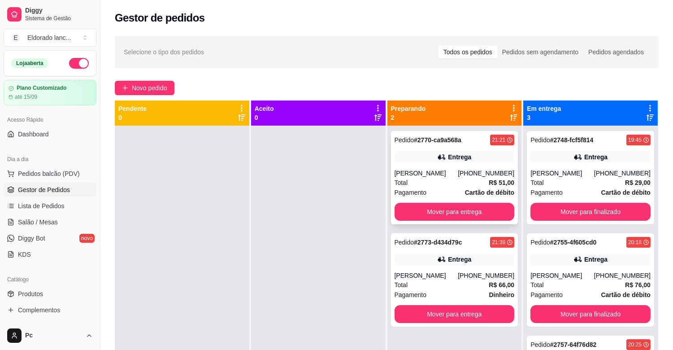
click at [477, 161] on div "Entrega" at bounding box center [454, 157] width 120 height 13
click at [506, 217] on button "Mover para entrega" at bounding box center [454, 212] width 120 height 18
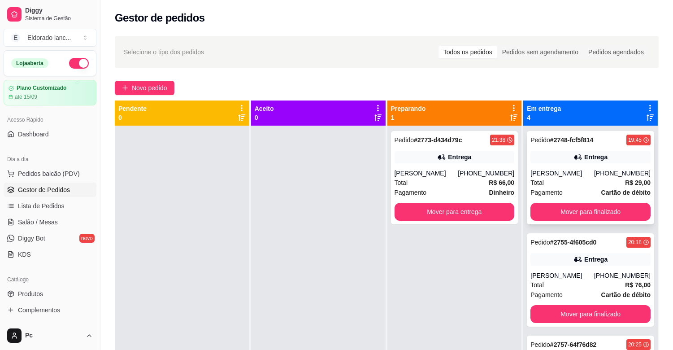
click at [583, 172] on div "[PERSON_NAME]" at bounding box center [562, 173] width 64 height 9
click at [577, 209] on button "Mover para finalizado" at bounding box center [590, 212] width 120 height 18
click at [575, 175] on div "[PERSON_NAME]" at bounding box center [562, 173] width 64 height 9
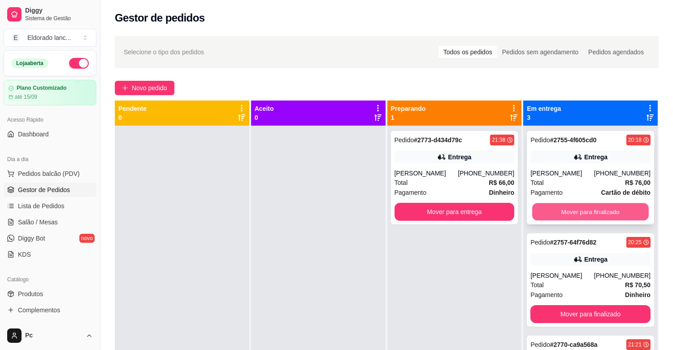
click at [606, 216] on button "Mover para finalizado" at bounding box center [590, 211] width 117 height 17
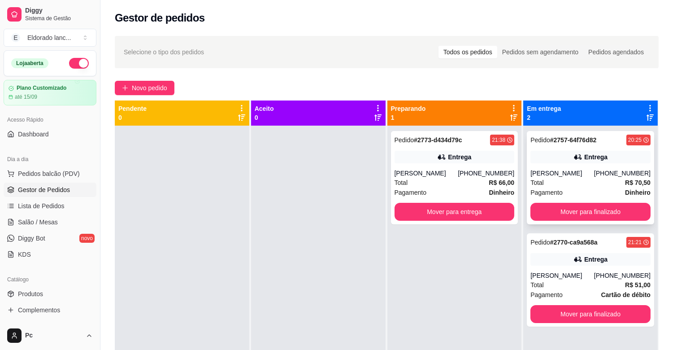
click at [584, 159] on div "Entrega" at bounding box center [595, 156] width 23 height 9
click at [571, 206] on button "Mover para finalizado" at bounding box center [590, 211] width 117 height 17
